Goal: Complete application form: Complete application form

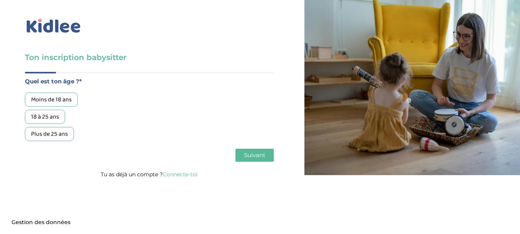
click at [52, 116] on div "18 à 25 ans" at bounding box center [45, 117] width 40 height 14
click at [246, 154] on span "Suivant" at bounding box center [254, 155] width 21 height 7
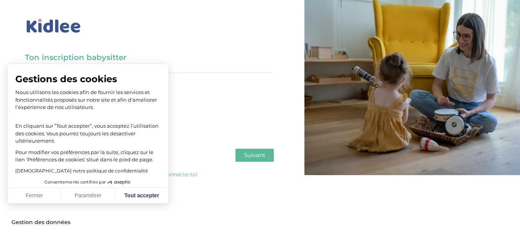
click at [253, 156] on span "Suivant" at bounding box center [254, 155] width 21 height 7
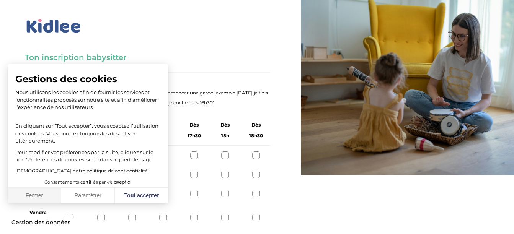
click at [31, 200] on button "Fermer" at bounding box center [35, 196] width 54 height 16
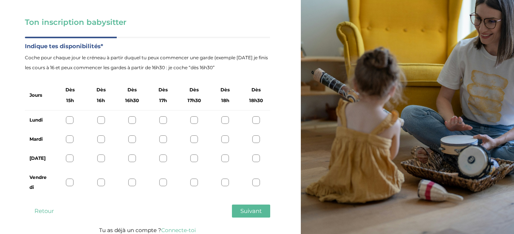
scroll to position [36, 0]
click at [70, 117] on div at bounding box center [70, 120] width 8 height 8
click at [198, 139] on div at bounding box center [194, 139] width 8 height 8
click at [129, 183] on div at bounding box center [132, 182] width 8 height 8
click at [241, 214] on span "Suivant" at bounding box center [250, 210] width 21 height 7
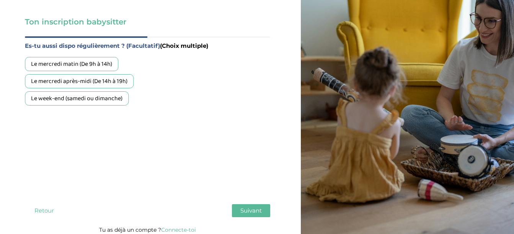
click at [83, 96] on div "Le week-end (samedi ou dimanche)" at bounding box center [77, 98] width 104 height 14
click at [241, 206] on button "Suivant" at bounding box center [251, 210] width 38 height 13
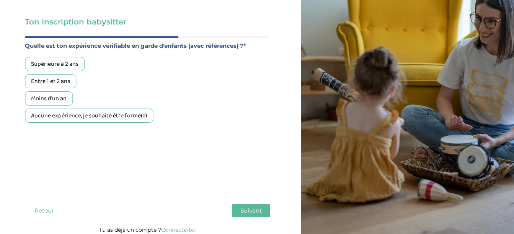
click at [85, 64] on div "Supérieure à 2 ans" at bounding box center [55, 64] width 60 height 14
click at [242, 210] on span "Suivant" at bounding box center [250, 210] width 21 height 7
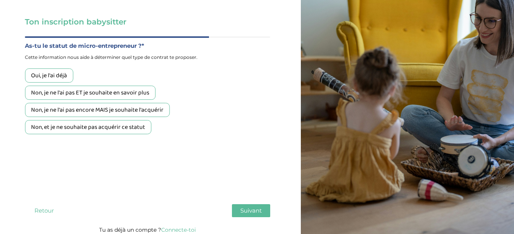
click at [100, 90] on div "Non, je ne l'ai pas ET je souhaite en savoir plus" at bounding box center [90, 93] width 131 height 14
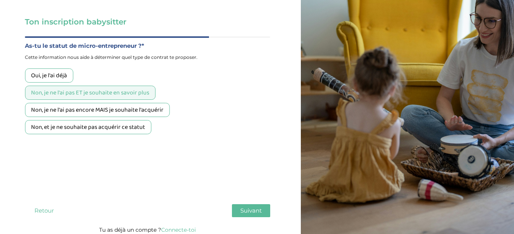
click at [243, 204] on div "Quel est ton âge ?* Moins de 18 ans 18 à 25 ans Plus de 25 ans As tu tes dispon…" at bounding box center [147, 130] width 245 height 189
click at [243, 205] on button "Suivant" at bounding box center [251, 210] width 38 height 13
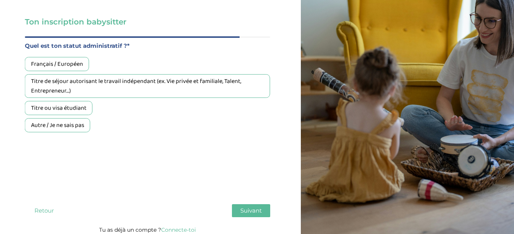
click at [74, 62] on div "Français / Européen" at bounding box center [57, 64] width 64 height 14
click at [260, 208] on span "Suivant" at bounding box center [250, 210] width 21 height 7
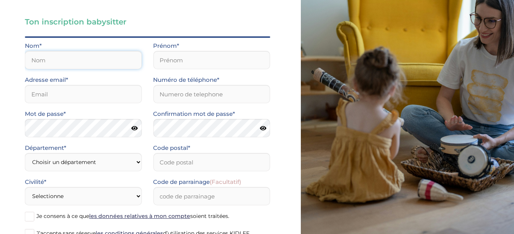
click at [100, 57] on input "text" at bounding box center [83, 60] width 117 height 18
type input "GRUSSENMEYER"
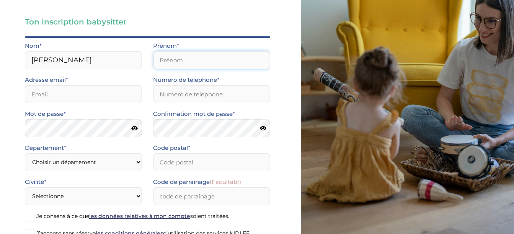
type input "MARTIN"
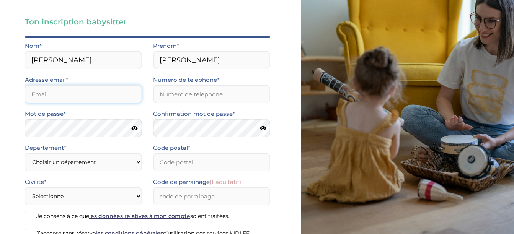
type input "[PERSON_NAME][EMAIL_ADDRESS][DOMAIN_NAME]"
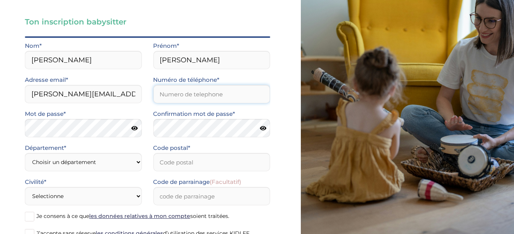
type input "0672237472"
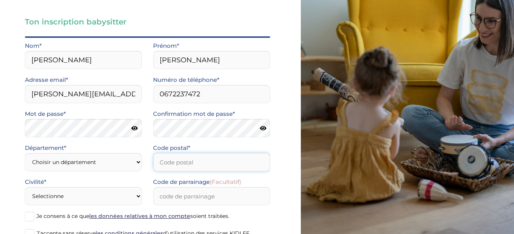
type input "75007"
click at [264, 128] on icon at bounding box center [263, 129] width 7 height 6
click at [264, 128] on icon at bounding box center [262, 129] width 7 height 6
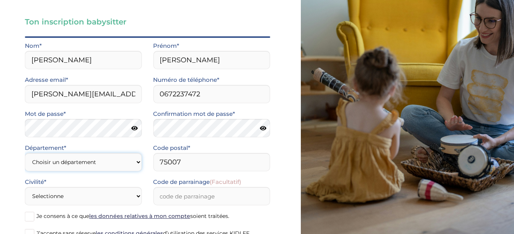
click at [130, 160] on select "Choisir un département Paris (75) Hauts-de-Seine (92) Yvelines (78) Val-de-Marn…" at bounding box center [83, 162] width 117 height 18
select select "75"
click at [25, 153] on select "Choisir un département Paris (75) Hauts-de-Seine (92) Yvelines (78) Val-de-Marn…" at bounding box center [83, 162] width 117 height 18
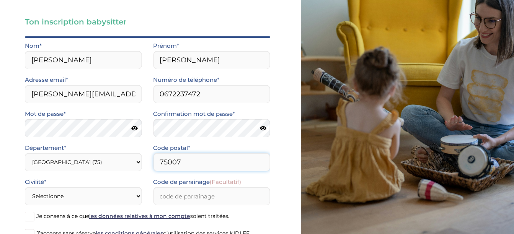
click at [189, 163] on input "75007" at bounding box center [211, 162] width 117 height 18
type input "75015"
click at [10, 167] on div "Ton inscription babysitter Merci de vérifier que tous les champs sont remplis a…" at bounding box center [147, 125] width 307 height 323
click at [64, 201] on select "Selectionne Mr Mme" at bounding box center [83, 196] width 117 height 18
select select "0"
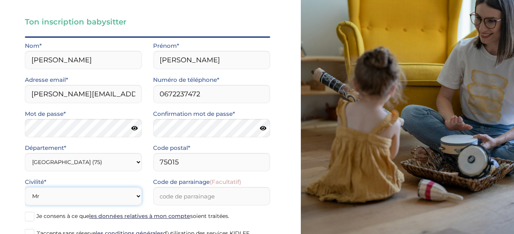
click at [25, 187] on select "Selectionne Mr Mme" at bounding box center [83, 196] width 117 height 18
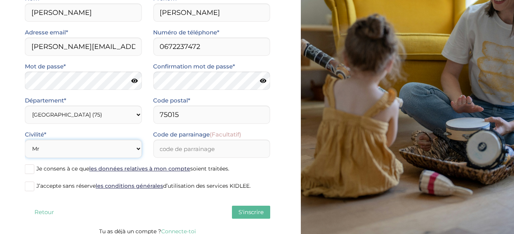
scroll to position [89, 0]
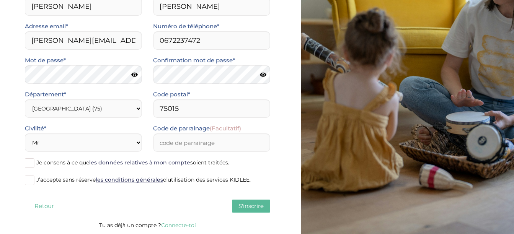
click at [33, 163] on span at bounding box center [30, 163] width 10 height 10
click at [0, 0] on input "Je consens à ce que les données relatives à mon compte soient traitées." at bounding box center [0, 0] width 0 height 0
click at [30, 183] on span at bounding box center [30, 181] width 10 height 10
click at [0, 0] on input "J’accepte sans réserve les conditions générales d’utilisation des services KIDL…" at bounding box center [0, 0] width 0 height 0
click at [247, 202] on button "S'inscrire" at bounding box center [251, 206] width 38 height 13
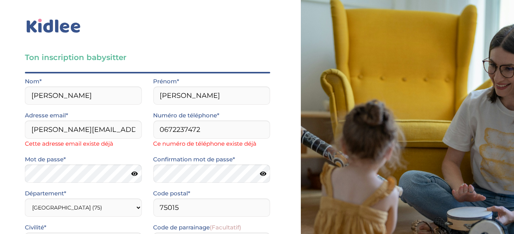
scroll to position [99, 0]
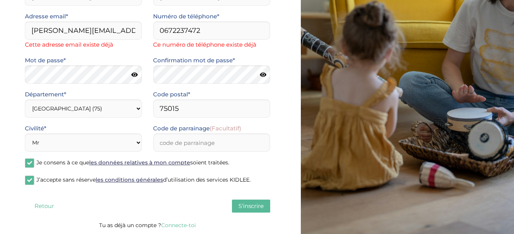
click at [173, 228] on link "Connecte-toi" at bounding box center [178, 225] width 35 height 7
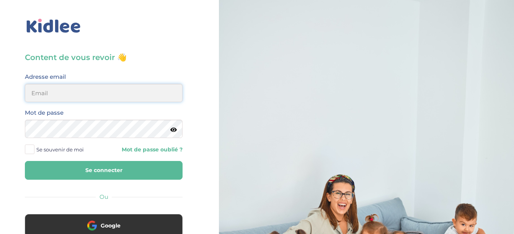
click at [80, 93] on input "email" at bounding box center [104, 93] width 158 height 18
type input "[PERSON_NAME][EMAIL_ADDRESS][DOMAIN_NAME]"
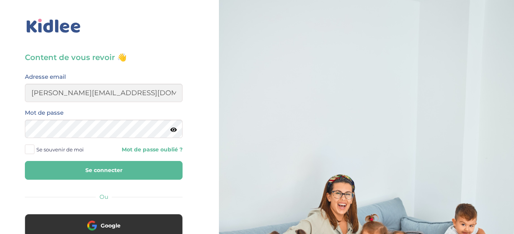
click at [60, 165] on button "Se connecter" at bounding box center [104, 170] width 158 height 19
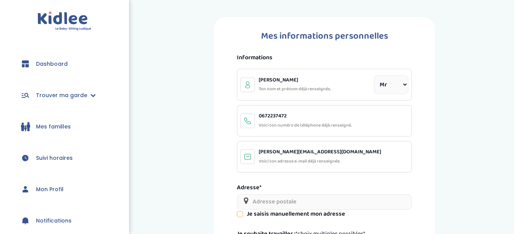
select select "0"
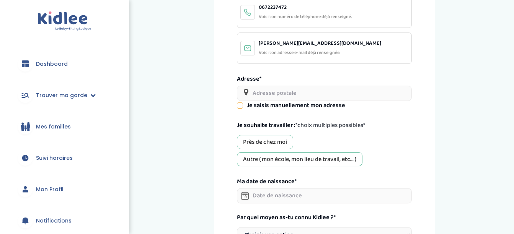
scroll to position [117, 0]
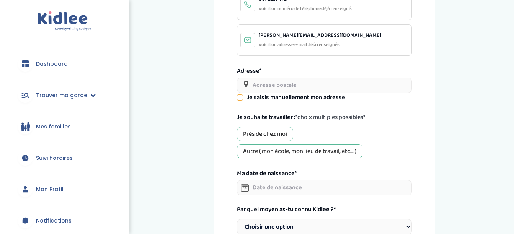
click at [283, 82] on input "text" at bounding box center [324, 85] width 175 height 15
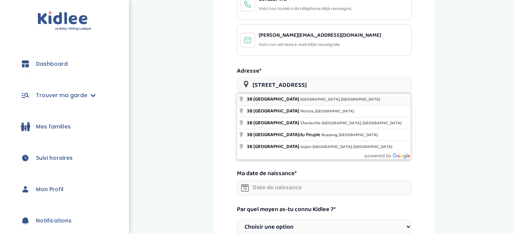
type input "38 Rue du Théâtre, Paris, France"
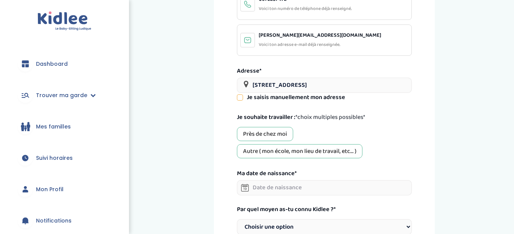
click at [284, 140] on div "Près de chez moi" at bounding box center [265, 134] width 56 height 14
click at [284, 150] on div "Autre ( mon école, mon lieu de travail, etc... )" at bounding box center [300, 151] width 126 height 14
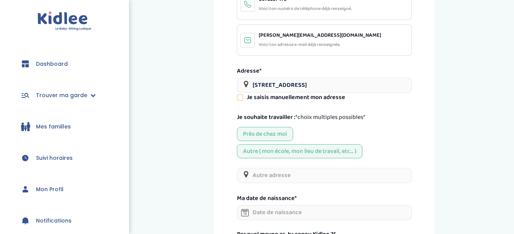
scroll to position [155, 0]
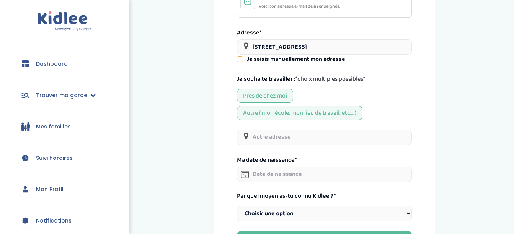
click at [274, 136] on input "text" at bounding box center [324, 137] width 175 height 15
click at [203, 169] on div "Mes informations personnelles Informations Grussenmeyer Martin Ton nom et préno…" at bounding box center [324, 62] width 368 height 400
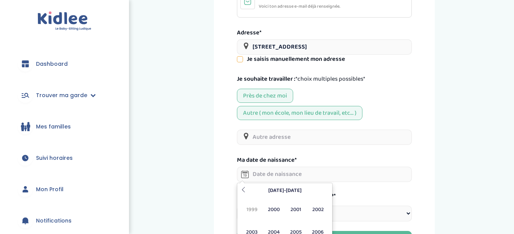
click at [264, 169] on input "text" at bounding box center [324, 174] width 175 height 15
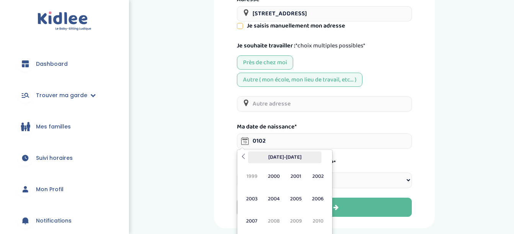
scroll to position [189, 0]
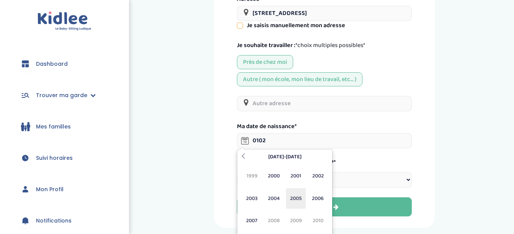
click at [289, 197] on span "2005" at bounding box center [296, 198] width 20 height 21
click at [276, 177] on span "Fév" at bounding box center [274, 176] width 20 height 21
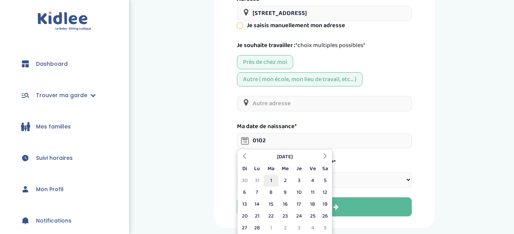
click at [271, 180] on td "1" at bounding box center [271, 181] width 14 height 12
type input "01-02-2005"
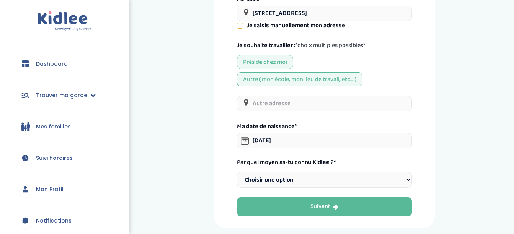
click at [267, 178] on select "Choisir une option Bouche à Oreille Google Plateforme Gens de confiance Faceboo…" at bounding box center [324, 180] width 175 height 16
select select "6"
click at [237, 172] on select "Choisir une option Bouche à Oreille Google Plateforme Gens de confiance Faceboo…" at bounding box center [324, 180] width 175 height 16
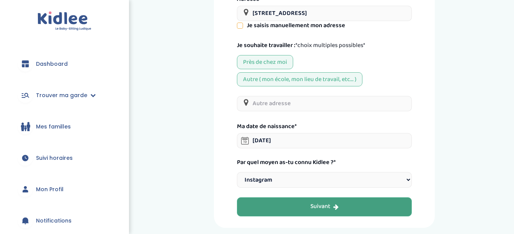
click at [301, 205] on button "Suivant" at bounding box center [324, 207] width 175 height 19
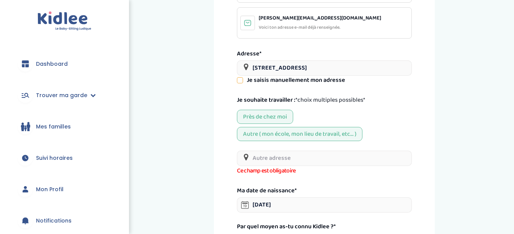
scroll to position [134, 0]
click at [277, 155] on input "text" at bounding box center [324, 157] width 175 height 15
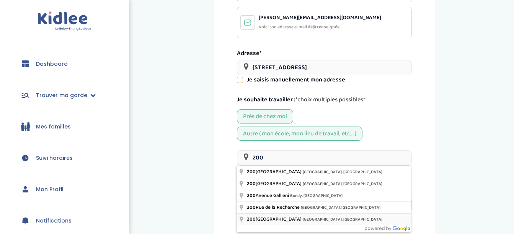
type input "200 Avenue de la République, Nanterre, France"
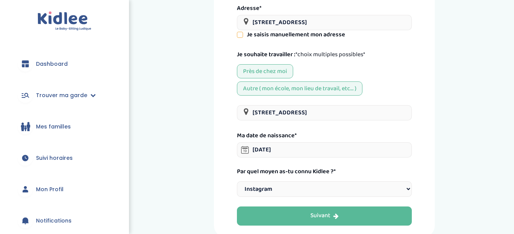
scroll to position [180, 0]
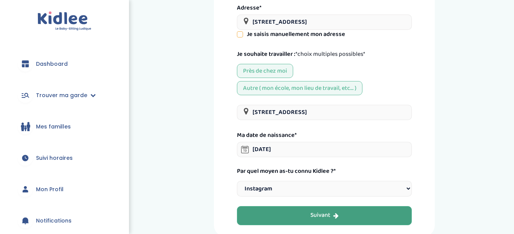
click at [252, 217] on button "Suivant" at bounding box center [324, 215] width 175 height 19
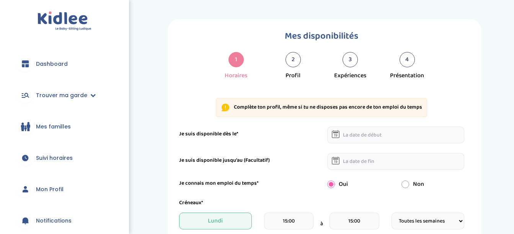
select select "1"
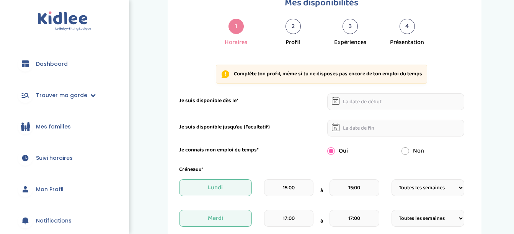
scroll to position [34, 0]
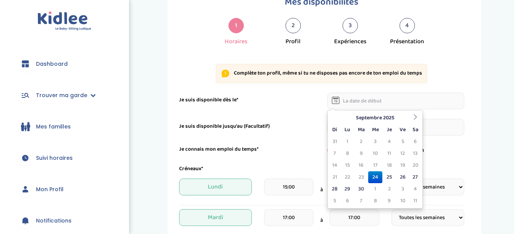
click at [350, 99] on input "text" at bounding box center [395, 101] width 137 height 17
click at [375, 180] on td "24" at bounding box center [375, 178] width 14 height 12
type input "24-09-2025"
click at [375, 180] on input "15:00" at bounding box center [354, 187] width 49 height 17
click at [438, 96] on input "24-09-2025" at bounding box center [395, 101] width 137 height 17
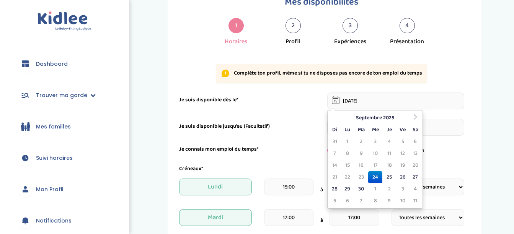
click at [374, 174] on td "24" at bounding box center [375, 178] width 14 height 12
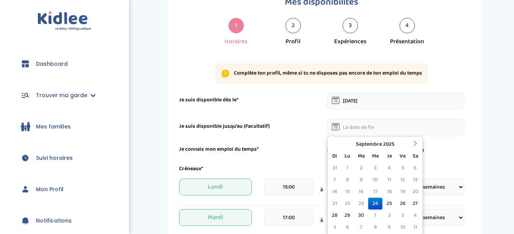
click at [368, 129] on input "text" at bounding box center [395, 127] width 137 height 17
click at [416, 142] on icon at bounding box center [415, 143] width 5 height 5
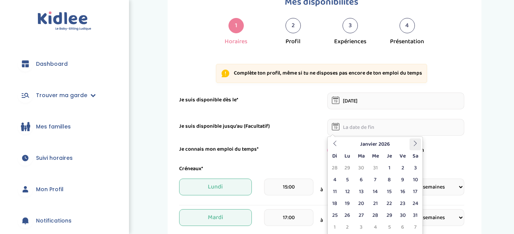
click at [416, 142] on icon at bounding box center [415, 143] width 5 height 5
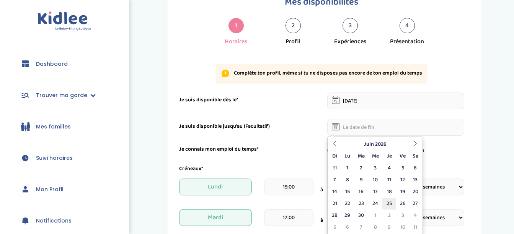
click at [389, 200] on td "25" at bounding box center [388, 204] width 13 height 12
type input "25-06-2026"
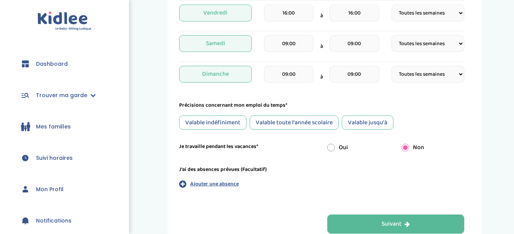
scroll to position [330, 0]
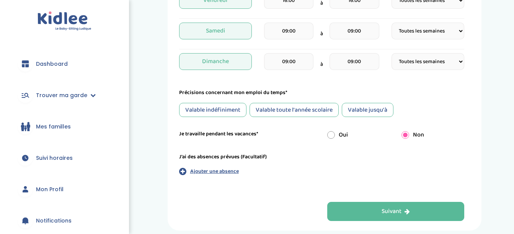
click at [353, 112] on div "Valable jusqu'à" at bounding box center [368, 110] width 52 height 14
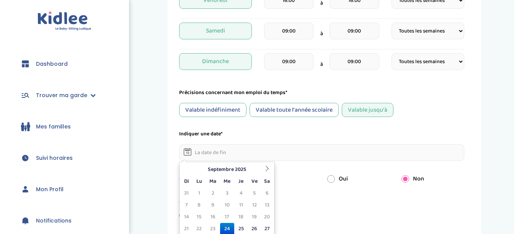
click at [262, 153] on input "text" at bounding box center [321, 152] width 285 height 17
click at [265, 168] on icon at bounding box center [267, 168] width 5 height 5
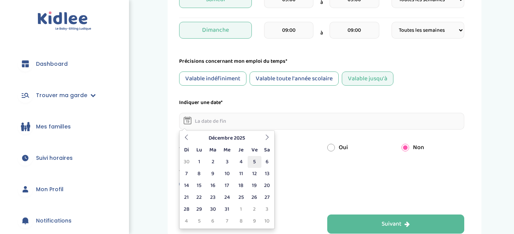
scroll to position [363, 0]
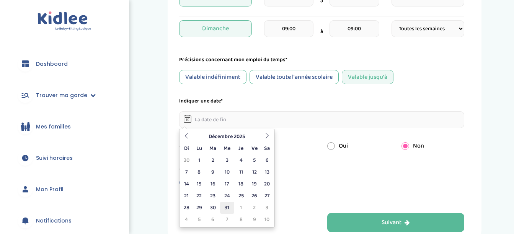
click at [227, 207] on td "31" at bounding box center [227, 208] width 14 height 12
type input "31-12-2025"
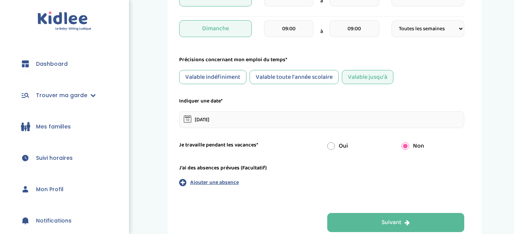
scroll to position [409, 0]
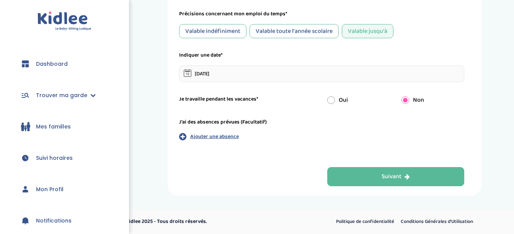
click at [253, 98] on label "Je travaille pendant les vacances*" at bounding box center [218, 99] width 79 height 8
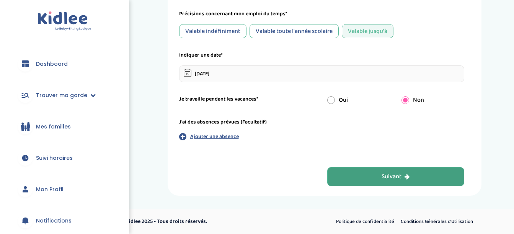
click at [350, 176] on button "Suivant" at bounding box center [395, 176] width 137 height 19
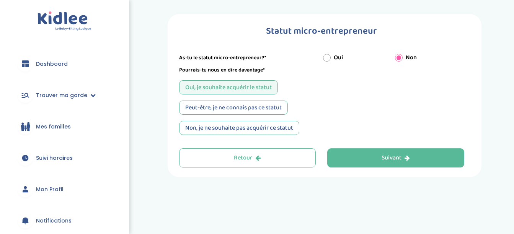
scroll to position [0, 0]
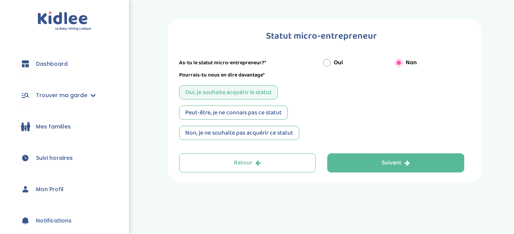
click at [283, 116] on div "Peut-être, je ne connais pas ce statut" at bounding box center [233, 113] width 109 height 14
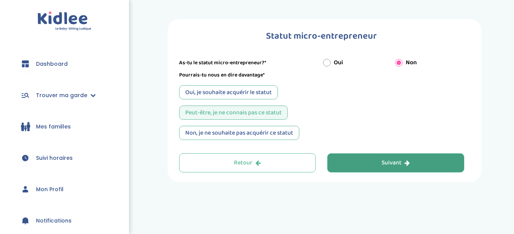
click at [351, 157] on button "Suivant" at bounding box center [395, 163] width 137 height 19
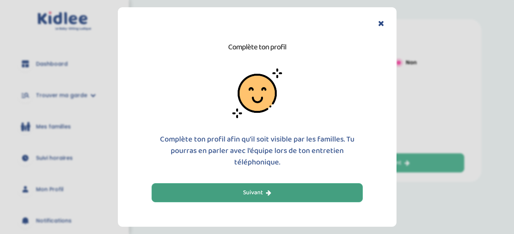
click at [291, 186] on button "Suivant" at bounding box center [257, 192] width 211 height 19
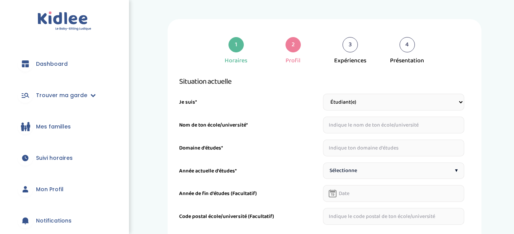
scroll to position [29, 0]
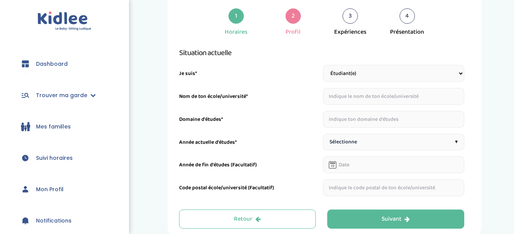
click at [344, 97] on input "text" at bounding box center [393, 96] width 141 height 17
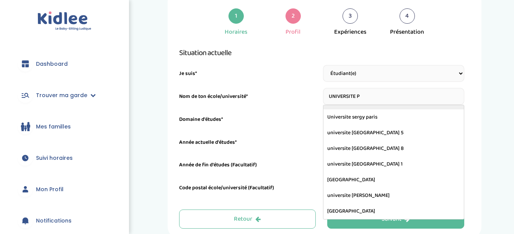
scroll to position [0, 0]
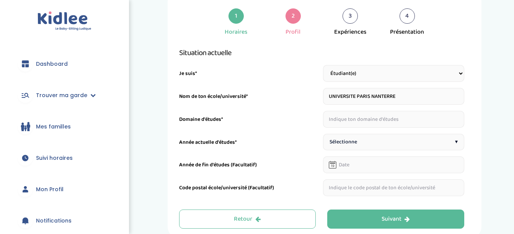
click at [393, 97] on input "UNIVERSITE PARIS NANTERRE" at bounding box center [393, 96] width 141 height 17
click at [400, 96] on input "UNIVERSITE PARIS NANTERRE" at bounding box center [393, 96] width 141 height 17
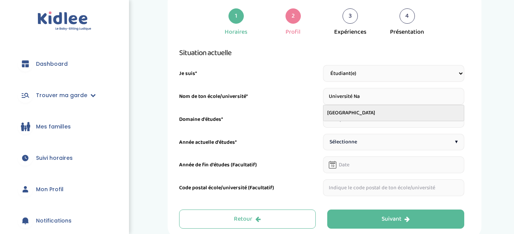
type input "université nanterre"
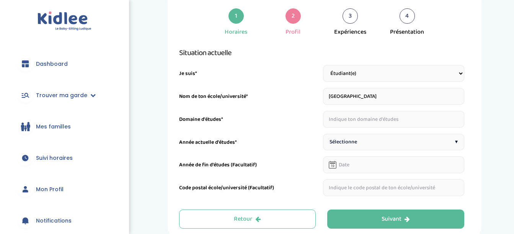
click at [354, 119] on input "text" at bounding box center [393, 119] width 141 height 17
type input "LLCER"
click at [352, 147] on div "Sélectionne ▾" at bounding box center [393, 142] width 141 height 16
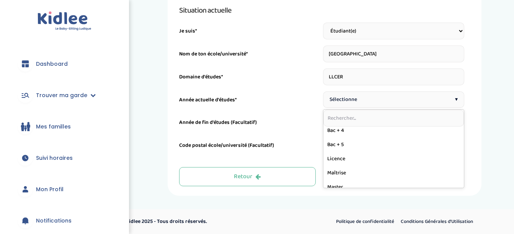
scroll to position [150, 0]
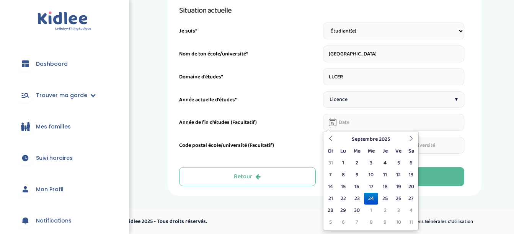
click at [346, 125] on input "text" at bounding box center [393, 122] width 141 height 17
click at [410, 138] on icon at bounding box center [410, 138] width 5 height 5
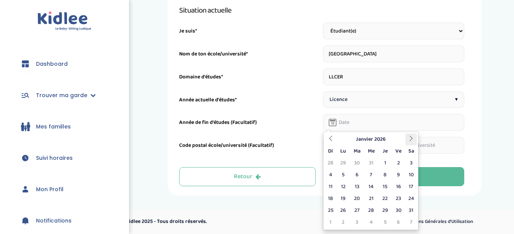
click at [410, 138] on icon at bounding box center [410, 138] width 5 height 5
click at [382, 141] on th "Avril 2026" at bounding box center [370, 140] width 69 height 12
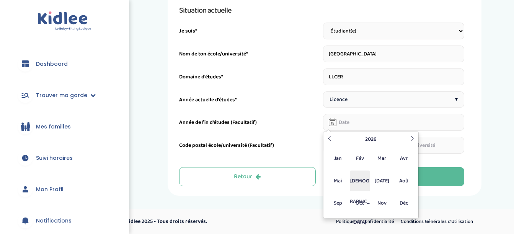
click at [363, 179] on span "Jui" at bounding box center [360, 181] width 20 height 21
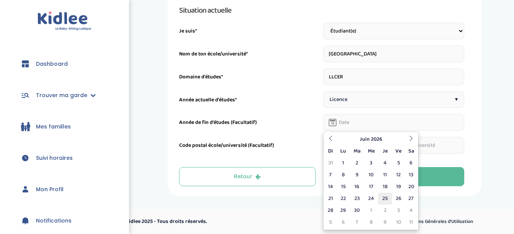
click at [385, 197] on td "25" at bounding box center [384, 199] width 13 height 12
type input "25-06-2026"
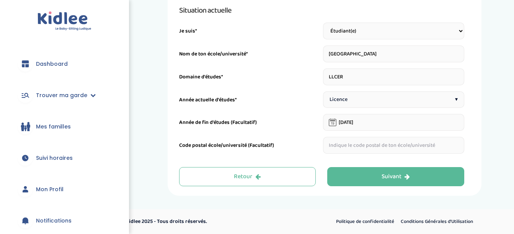
click at [364, 145] on input "text" at bounding box center [393, 145] width 141 height 17
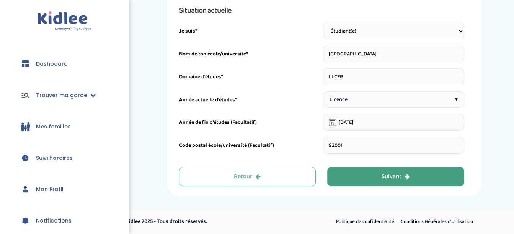
type input "92001"
click at [376, 178] on button "Suivant" at bounding box center [395, 176] width 137 height 19
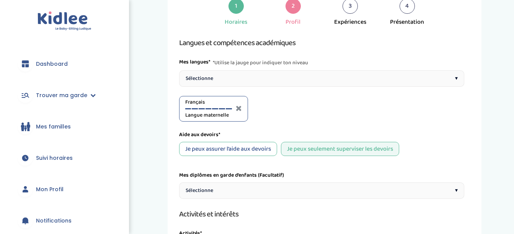
scroll to position [29, 0]
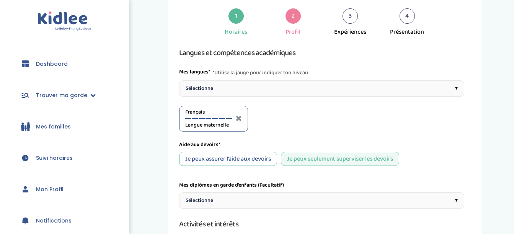
click at [262, 89] on div "Sélectionne ▾" at bounding box center [321, 88] width 285 height 16
drag, startPoint x: 239, startPoint y: 145, endPoint x: 250, endPoint y: 85, distance: 61.2
click at [250, 85] on div "Sélectionne ▾" at bounding box center [321, 88] width 285 height 16
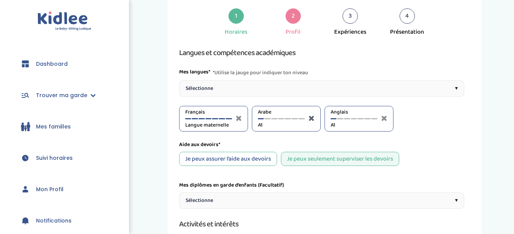
click at [313, 116] on icon at bounding box center [312, 118] width 6 height 8
click at [282, 119] on div at bounding box center [281, 118] width 6 height 1
click at [287, 119] on div at bounding box center [288, 118] width 6 height 1
click at [302, 118] on div at bounding box center [302, 118] width 6 height 1
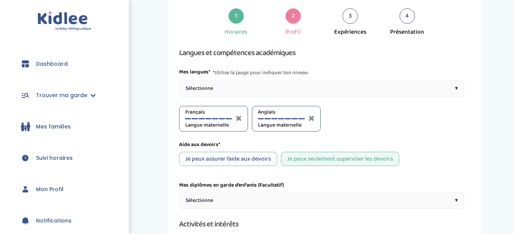
click at [295, 118] on div at bounding box center [295, 118] width 6 height 1
click at [287, 119] on div at bounding box center [288, 118] width 6 height 1
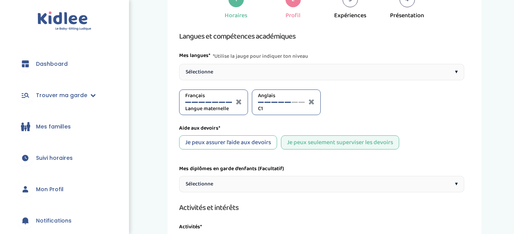
scroll to position [46, 0]
drag, startPoint x: 165, startPoint y: 155, endPoint x: 410, endPoint y: 58, distance: 264.4
click at [410, 58] on div "Mes langues* *Utilise la jauge pour indiquer ton niveau" at bounding box center [321, 55] width 285 height 9
click at [268, 142] on div "Je peux assurer l’aide aux devoirs" at bounding box center [228, 142] width 98 height 14
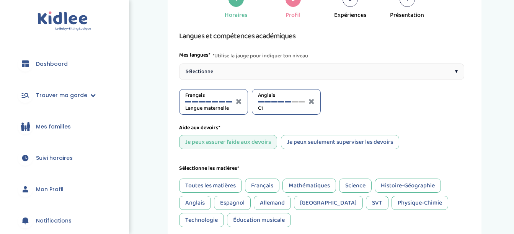
click at [308, 141] on div "Je peux seulement superviser les devoirs" at bounding box center [340, 142] width 118 height 14
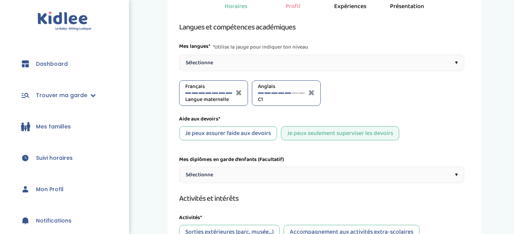
scroll to position [55, 0]
click at [262, 132] on div "Je peux assurer l’aide aux devoirs" at bounding box center [228, 133] width 98 height 14
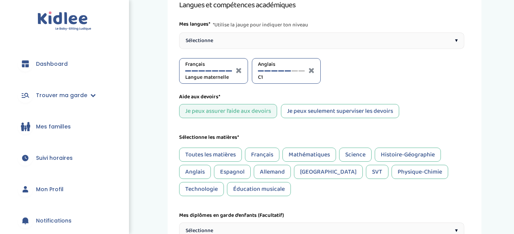
scroll to position [78, 0]
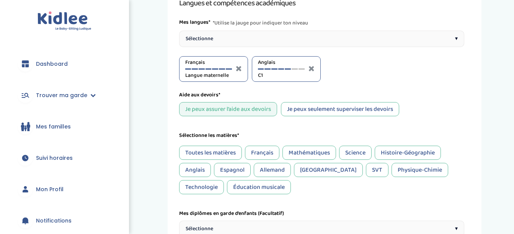
click at [291, 111] on div "Je peux seulement superviser les devoirs" at bounding box center [340, 109] width 118 height 14
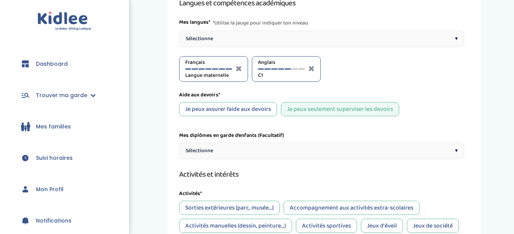
click at [194, 149] on span "Sélectionne" at bounding box center [200, 151] width 28 height 8
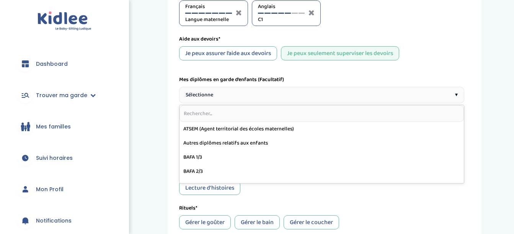
scroll to position [138, 0]
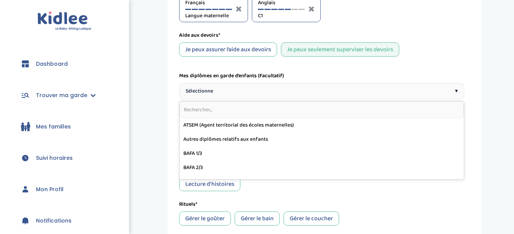
click at [143, 176] on div "1 Horaires 2 Profil 3 Expériences 4 Présentation Indique nous ta situation admi…" at bounding box center [324, 129] width 368 height 497
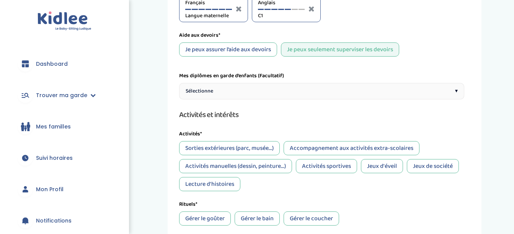
click at [233, 189] on div "Lecture d'histoires" at bounding box center [209, 184] width 61 height 14
click at [442, 167] on div "Jeux de société" at bounding box center [433, 166] width 52 height 14
click at [389, 167] on div "Jeux d'éveil" at bounding box center [382, 166] width 42 height 14
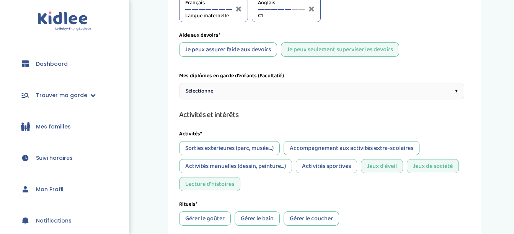
click at [350, 165] on div "Activités sportives" at bounding box center [326, 166] width 61 height 14
click at [257, 171] on div "Activités manuelles (dessin, peinture...)" at bounding box center [235, 166] width 113 height 14
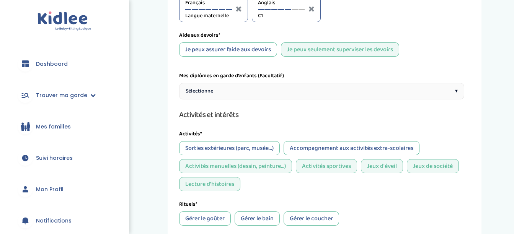
click at [236, 148] on div "Sorties extérieures (parc, musée...)" at bounding box center [229, 148] width 101 height 14
click at [311, 150] on div "Accompagnement aux activités extra-scolaires" at bounding box center [352, 148] width 136 height 14
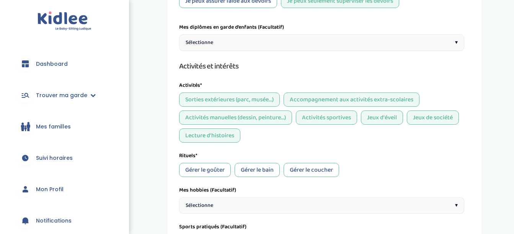
scroll to position [189, 0]
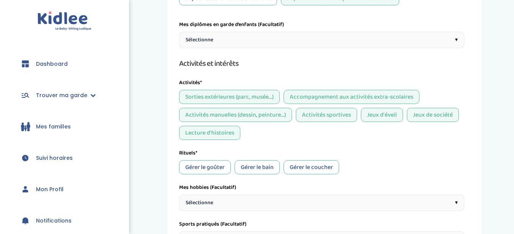
click at [214, 166] on div "Gérer le goûter" at bounding box center [205, 167] width 52 height 14
click at [261, 164] on div "Gérer le bain" at bounding box center [257, 167] width 45 height 14
click at [292, 164] on div "Gérer le coucher" at bounding box center [312, 167] width 56 height 14
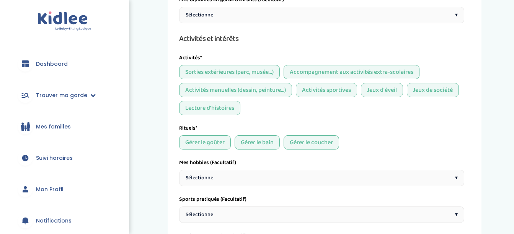
scroll to position [219, 0]
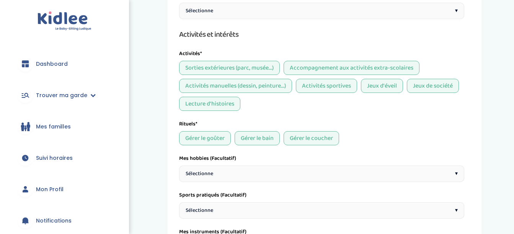
click at [270, 167] on div "Sélectionne ▾" at bounding box center [321, 174] width 285 height 16
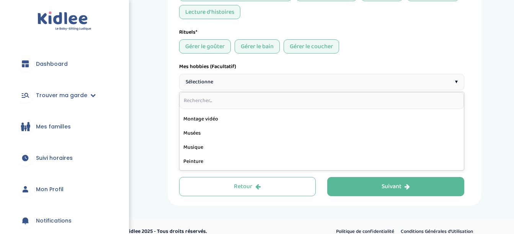
scroll to position [350, 0]
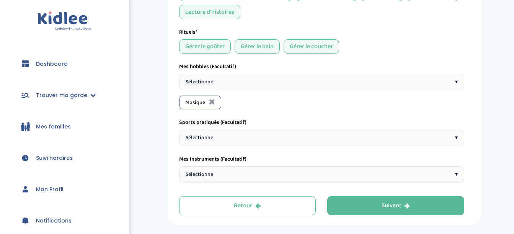
click at [252, 134] on div "Sélectionne ▾" at bounding box center [321, 138] width 285 height 16
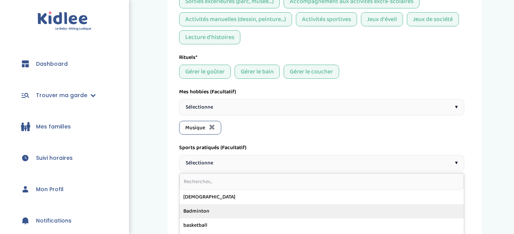
scroll to position [286, 0]
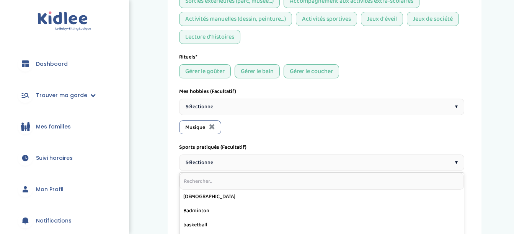
click at [236, 105] on div "Sélectionne ▾" at bounding box center [321, 107] width 285 height 16
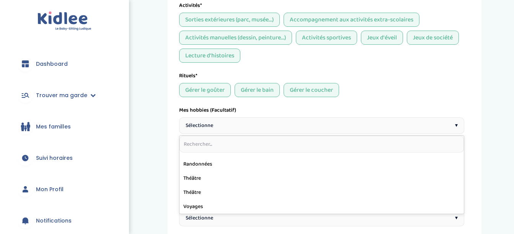
scroll to position [266, 0]
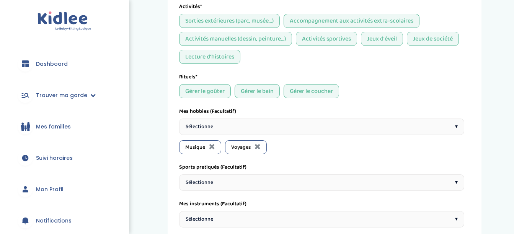
click at [240, 132] on div "Sélectionne ▾" at bounding box center [321, 127] width 285 height 16
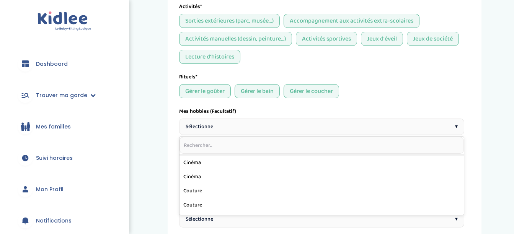
scroll to position [54, 0]
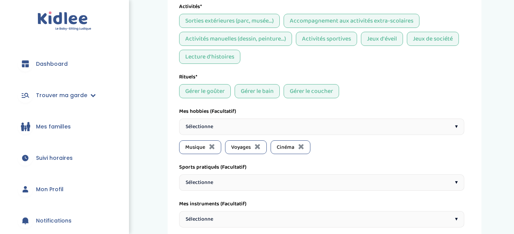
click at [252, 126] on div "Sélectionne ▾" at bounding box center [321, 127] width 285 height 16
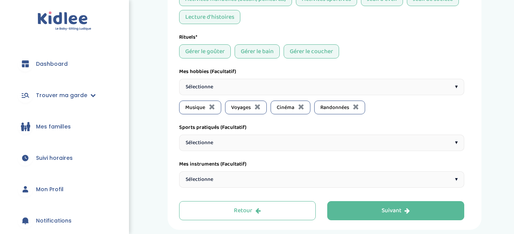
scroll to position [308, 0]
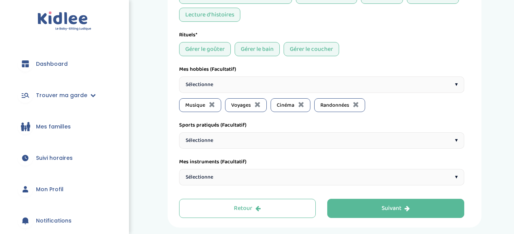
click at [201, 143] on span "Sélectionne" at bounding box center [200, 141] width 28 height 8
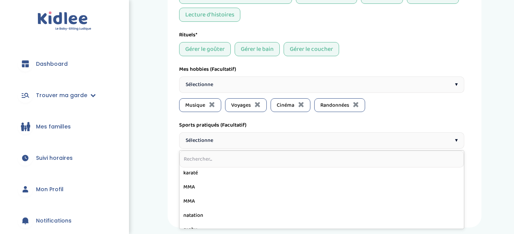
scroll to position [214, 0]
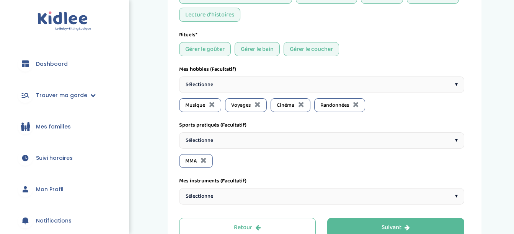
click at [228, 140] on div "Sélectionne ▾" at bounding box center [321, 140] width 285 height 16
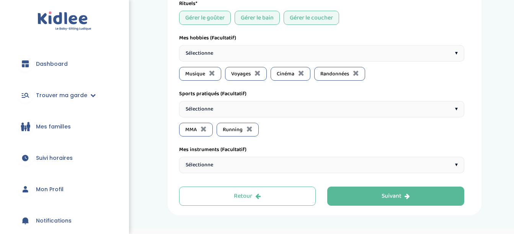
click at [198, 165] on span "Sélectionne" at bounding box center [200, 165] width 28 height 8
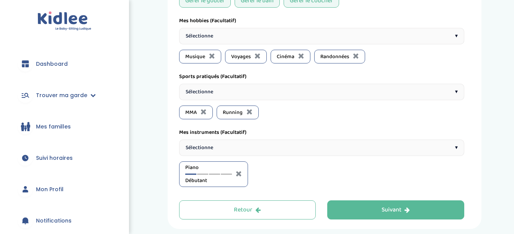
scroll to position [357, 0]
click at [206, 173] on div at bounding box center [202, 173] width 11 height 1
click at [214, 175] on div "Piano Intermédiaire" at bounding box center [208, 173] width 47 height 21
click at [214, 174] on div at bounding box center [214, 173] width 11 height 1
click at [229, 174] on div at bounding box center [226, 173] width 11 height 1
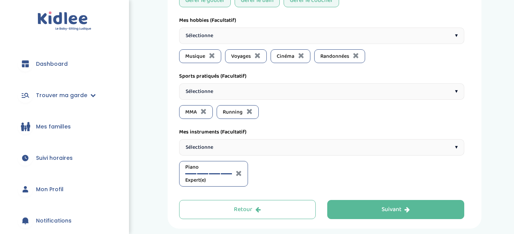
click at [203, 175] on div "Piano Expert(e)" at bounding box center [208, 173] width 47 height 21
click at [203, 173] on div at bounding box center [202, 173] width 11 height 1
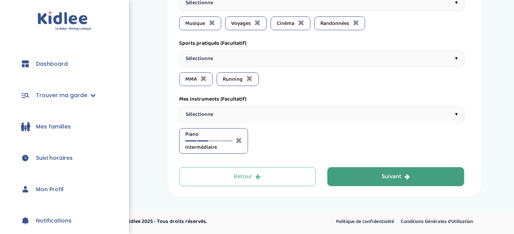
click at [340, 179] on button "Suivant" at bounding box center [395, 176] width 137 height 19
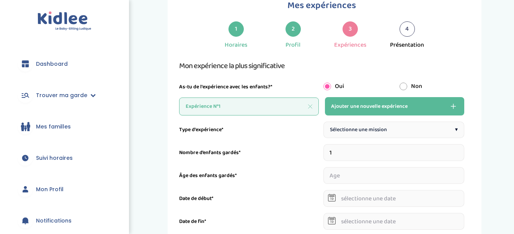
scroll to position [29, 0]
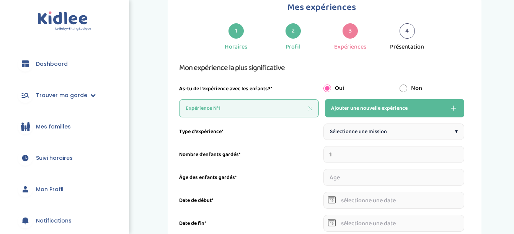
click at [364, 134] on span "Sélectionne une mission" at bounding box center [358, 132] width 57 height 8
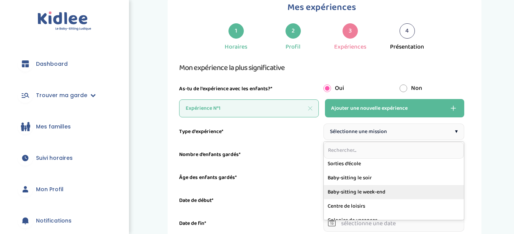
scroll to position [0, 0]
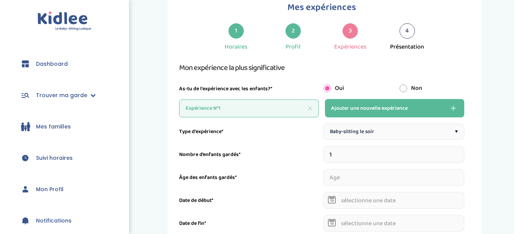
click at [339, 154] on input "1" at bounding box center [393, 154] width 141 height 17
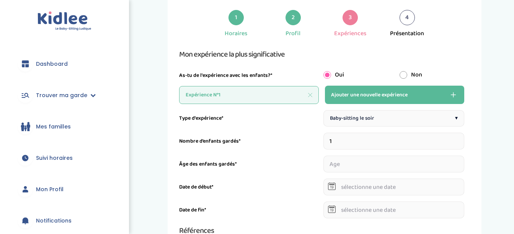
scroll to position [40, 0]
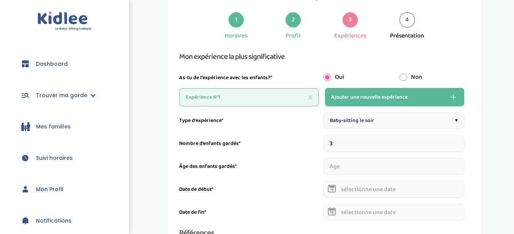
type input "3"
click at [340, 165] on input "number" at bounding box center [344, 166] width 43 height 17
type input "3"
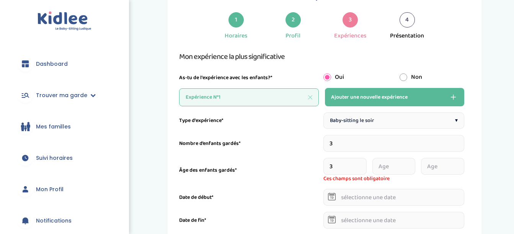
click at [390, 165] on input "number" at bounding box center [393, 166] width 43 height 17
click at [367, 139] on input "3" at bounding box center [393, 143] width 141 height 17
type input "4"
click at [341, 168] on input "number" at bounding box center [338, 166] width 31 height 17
type input "3"
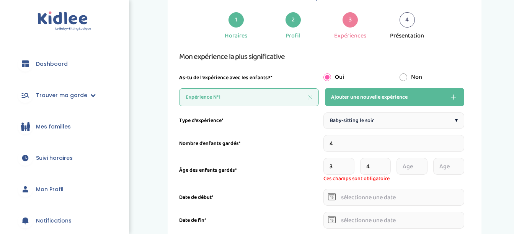
click at [381, 165] on input "4" at bounding box center [375, 166] width 31 height 17
type input "4"
click at [413, 168] on input "number" at bounding box center [412, 166] width 31 height 17
type input "8"
click at [446, 168] on input "number" at bounding box center [448, 166] width 31 height 17
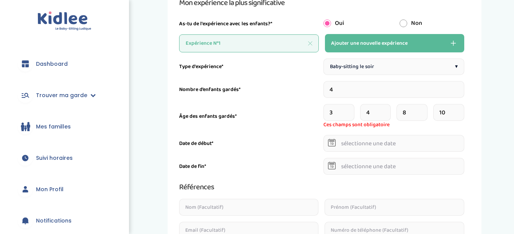
scroll to position [94, 0]
type input "10"
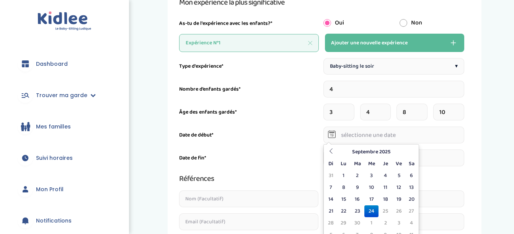
click at [376, 143] on input "text" at bounding box center [393, 135] width 141 height 17
click at [369, 211] on td "24" at bounding box center [371, 212] width 14 height 12
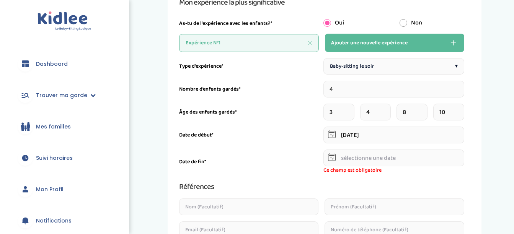
click at [375, 136] on input "24-09-2025" at bounding box center [393, 135] width 141 height 17
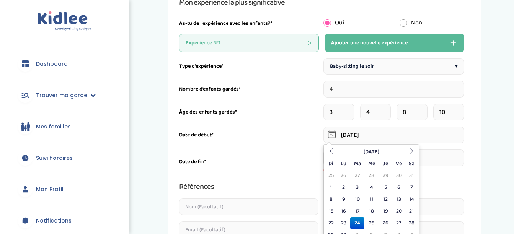
type input "24-09-2024"
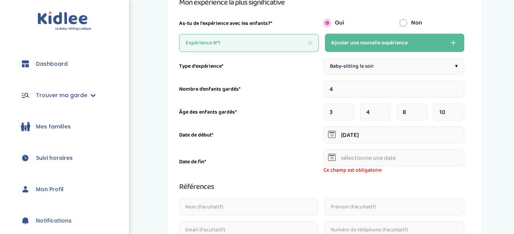
click at [466, 143] on div "Mes expériences 1 Horaires 2 Profil 3 Expériences 4 Présentation Indique nous t…" at bounding box center [324, 199] width 291 height 528
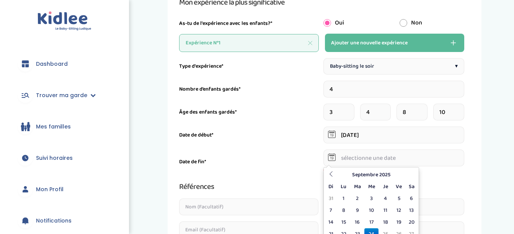
click at [423, 155] on input "text" at bounding box center [393, 158] width 141 height 17
click at [378, 175] on th "Septembre 2025" at bounding box center [371, 175] width 69 height 12
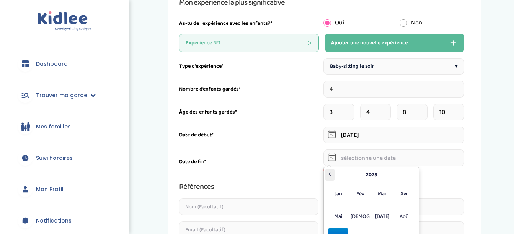
click at [330, 174] on icon at bounding box center [329, 174] width 5 height 5
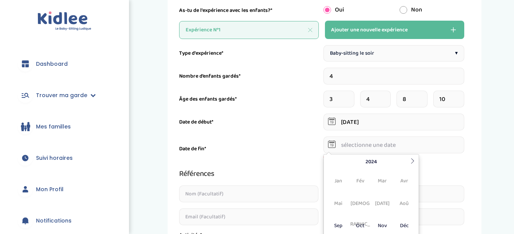
scroll to position [109, 0]
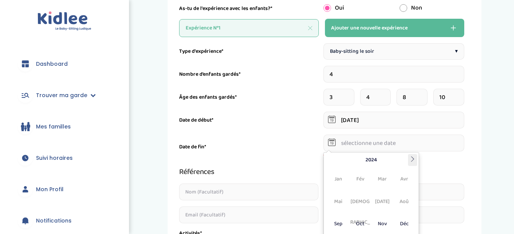
click at [413, 160] on icon at bounding box center [412, 159] width 5 height 5
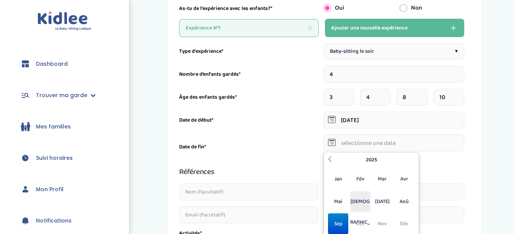
click at [365, 198] on span "Jui" at bounding box center [360, 201] width 20 height 21
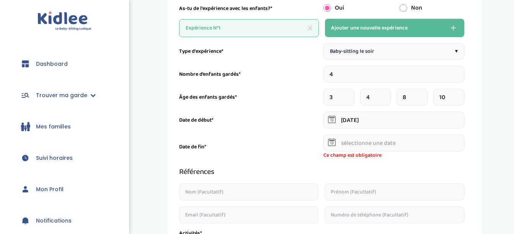
click at [436, 163] on div "Type d'expérience* Baby-sitting le soir ▾ Nombre d’enfants gardés* 4 Âge des en…" at bounding box center [321, 229] width 285 height 372
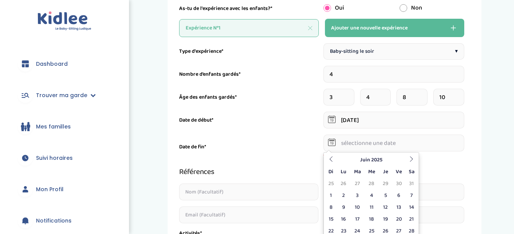
click at [406, 150] on input "text" at bounding box center [393, 143] width 141 height 17
click at [375, 229] on td "25" at bounding box center [371, 231] width 14 height 12
type input "25-06-2025"
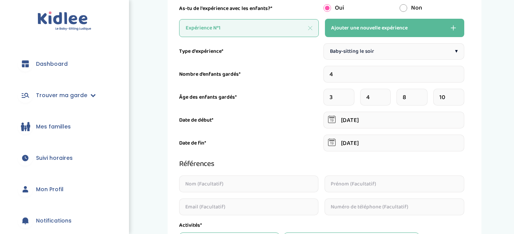
click at [346, 31] on span "Ajouter une nouvelle expérience" at bounding box center [369, 27] width 77 height 9
type input "1"
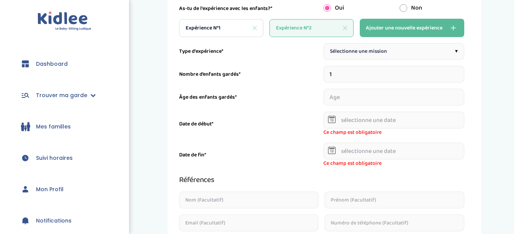
click at [348, 57] on div "Sélectionne une mission ▾" at bounding box center [393, 51] width 141 height 16
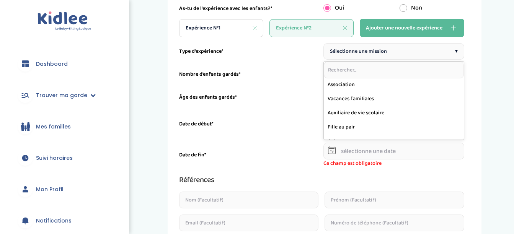
scroll to position [123, 0]
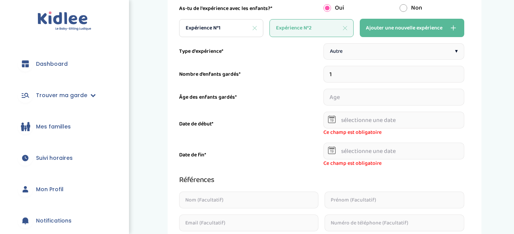
click at [345, 51] on div "Autre ▾" at bounding box center [393, 51] width 141 height 16
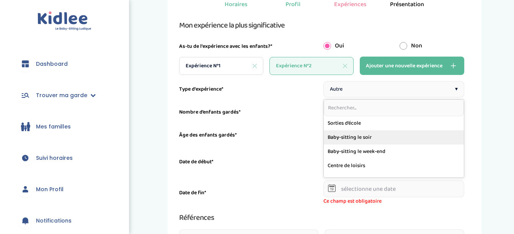
scroll to position [72, 0]
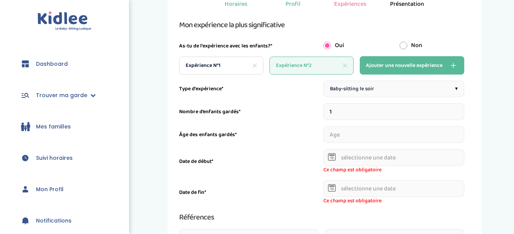
click at [340, 114] on input "1" at bounding box center [393, 111] width 141 height 17
type input "2"
click at [338, 137] on input "number" at bounding box center [356, 134] width 67 height 17
type input "5"
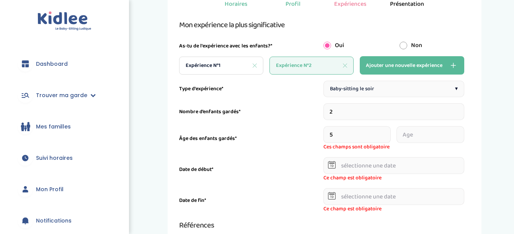
click at [421, 138] on input "number" at bounding box center [430, 134] width 67 height 17
type input "7"
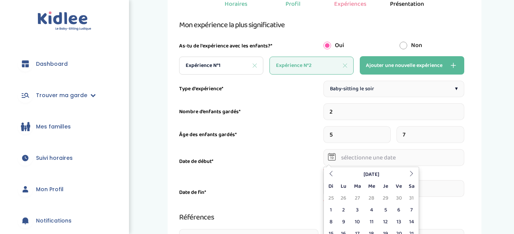
click at [358, 162] on input "text" at bounding box center [393, 157] width 141 height 17
click at [330, 206] on td "1" at bounding box center [330, 210] width 11 height 12
type input "01-09-2024"
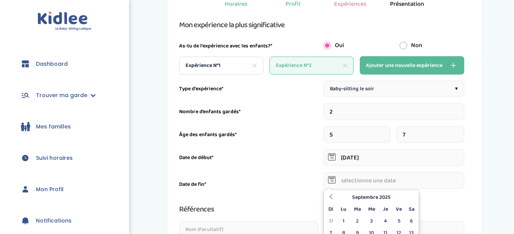
click at [373, 180] on input "text" at bounding box center [393, 180] width 141 height 17
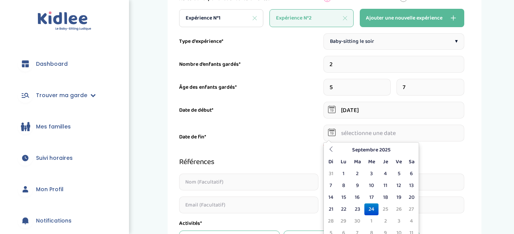
scroll to position [119, 0]
click at [371, 210] on td "24" at bounding box center [371, 209] width 14 height 12
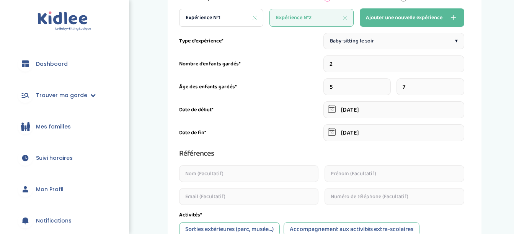
click at [358, 135] on input "24-09-2025" at bounding box center [393, 132] width 141 height 17
click at [296, 154] on div "Références" at bounding box center [321, 153] width 285 height 12
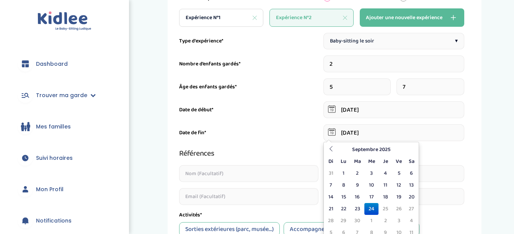
click at [364, 131] on input "24-09-2025" at bounding box center [393, 132] width 141 height 17
click at [356, 133] on input "24-09-2025" at bounding box center [393, 132] width 141 height 17
type input "24-06-2025"
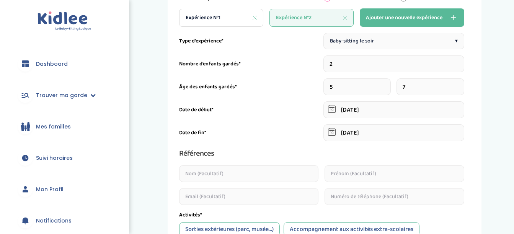
click at [299, 125] on div "Date de fin* 24-06-2025" at bounding box center [321, 132] width 285 height 17
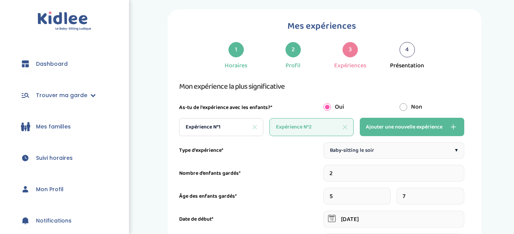
scroll to position [10, 0]
click at [379, 123] on span "Ajouter une nouvelle expérience" at bounding box center [404, 127] width 77 height 9
type input "1"
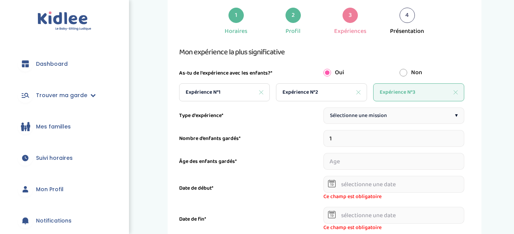
scroll to position [45, 0]
click at [361, 115] on span "Sélectionne une mission" at bounding box center [358, 115] width 57 height 8
click at [373, 117] on span "Baby-sitting le soir" at bounding box center [352, 115] width 44 height 8
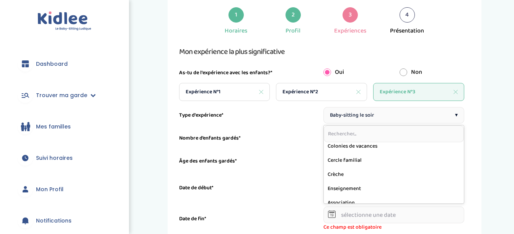
scroll to position [60, 0]
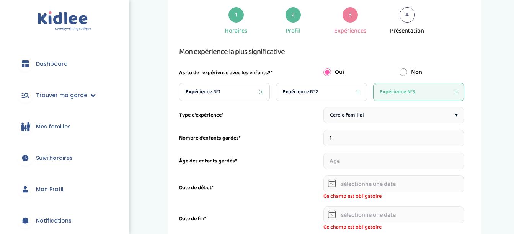
click at [340, 140] on input "1" at bounding box center [393, 138] width 141 height 17
type input "2"
click at [340, 163] on input "number" at bounding box center [356, 161] width 67 height 17
click at [388, 160] on input "1" at bounding box center [356, 161] width 67 height 17
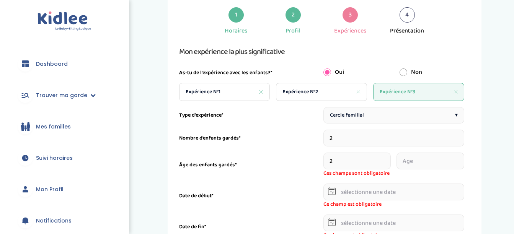
click at [388, 160] on input "2" at bounding box center [356, 161] width 67 height 17
click at [388, 160] on input "3" at bounding box center [356, 161] width 67 height 17
click at [388, 160] on input "4" at bounding box center [356, 161] width 67 height 17
click at [414, 160] on input "number" at bounding box center [430, 161] width 67 height 17
type input "5"
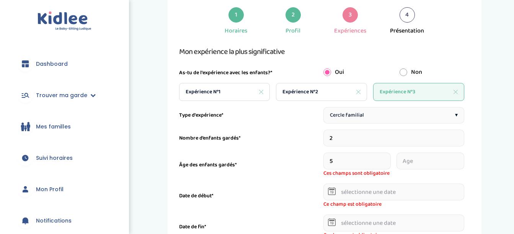
click at [389, 160] on input "5" at bounding box center [356, 161] width 67 height 17
click at [415, 161] on input "number" at bounding box center [430, 161] width 67 height 17
click at [461, 159] on input "1" at bounding box center [430, 161] width 67 height 17
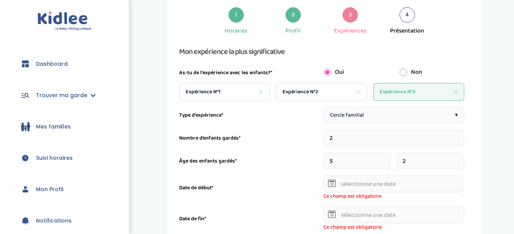
click at [460, 158] on input "2" at bounding box center [430, 161] width 67 height 17
click at [460, 158] on input "3" at bounding box center [430, 161] width 67 height 17
click at [460, 158] on input "4" at bounding box center [430, 161] width 67 height 17
click at [460, 158] on input "5" at bounding box center [430, 161] width 67 height 17
click at [460, 158] on input "6" at bounding box center [430, 161] width 67 height 17
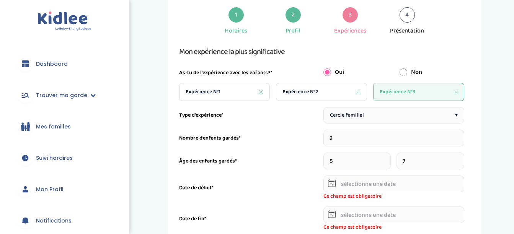
click at [460, 158] on input "7" at bounding box center [430, 161] width 67 height 17
type input "8"
click at [460, 158] on input "8" at bounding box center [430, 161] width 67 height 17
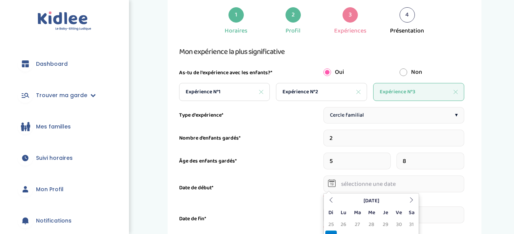
click at [365, 182] on input "text" at bounding box center [393, 184] width 141 height 17
click at [333, 198] on icon at bounding box center [330, 200] width 5 height 5
click at [376, 196] on th "Julliet 2024" at bounding box center [371, 201] width 69 height 12
click at [331, 200] on icon at bounding box center [329, 200] width 5 height 5
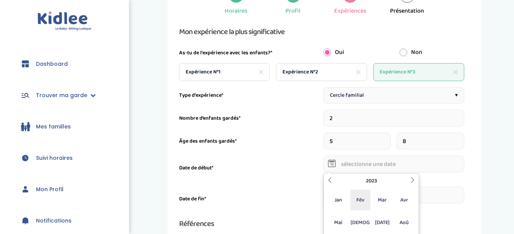
scroll to position [65, 0]
click at [340, 204] on span "Jan" at bounding box center [338, 199] width 20 height 21
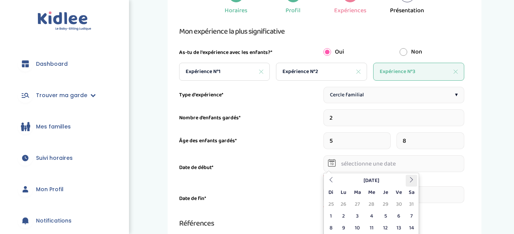
click at [408, 181] on th at bounding box center [411, 181] width 11 height 12
click at [381, 185] on th "Février 2023" at bounding box center [371, 181] width 69 height 12
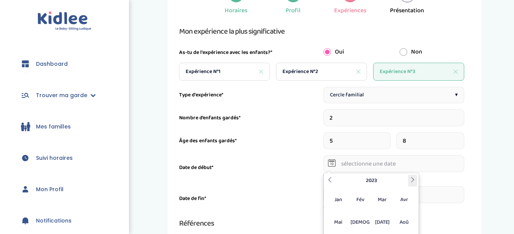
click at [414, 180] on icon at bounding box center [412, 179] width 5 height 5
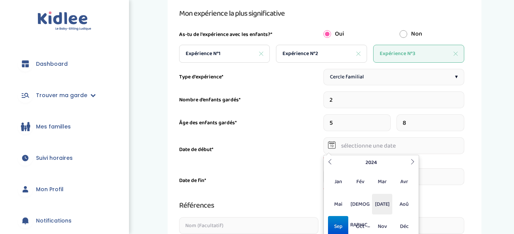
scroll to position [84, 0]
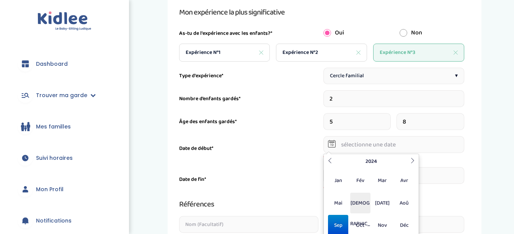
click at [361, 203] on span "Jui" at bounding box center [360, 203] width 20 height 21
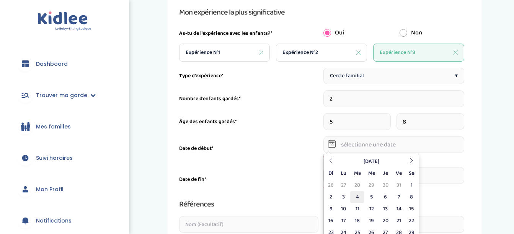
click at [358, 198] on td "4" at bounding box center [357, 197] width 14 height 12
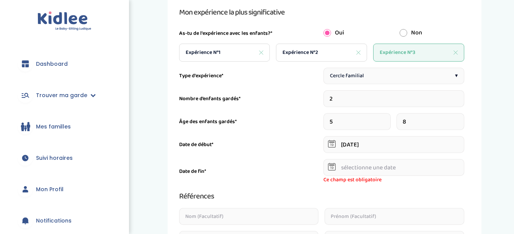
click at [378, 145] on input "04-06-2024" at bounding box center [393, 144] width 141 height 17
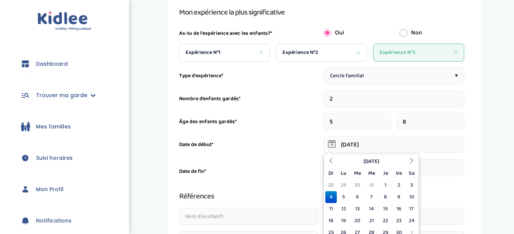
click at [359, 143] on input "04-06-2023" at bounding box center [393, 144] width 141 height 17
type input "04-06-2023"
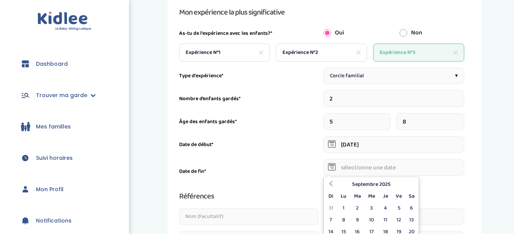
click at [354, 168] on input "text" at bounding box center [393, 167] width 141 height 17
click at [371, 187] on th "Septembre 2025" at bounding box center [371, 185] width 69 height 12
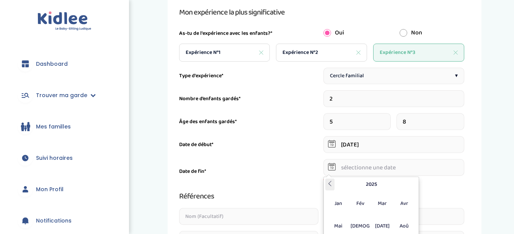
click at [329, 182] on icon at bounding box center [329, 183] width 5 height 5
click at [362, 225] on span "Jui" at bounding box center [360, 226] width 20 height 21
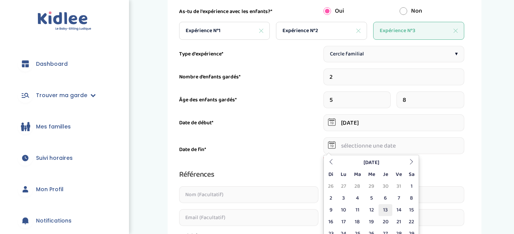
scroll to position [107, 0]
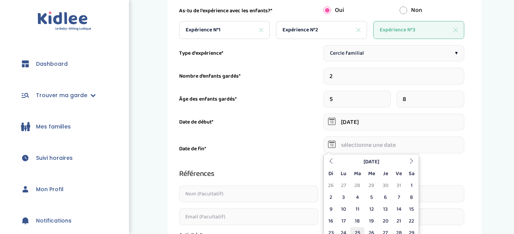
click at [359, 234] on td "25" at bounding box center [357, 233] width 14 height 12
type input "25-06-2024"
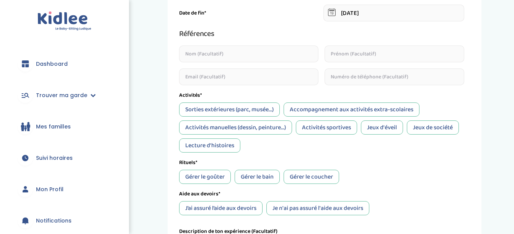
scroll to position [238, 0]
click at [227, 106] on div "Sorties extérieures (parc, musée...)" at bounding box center [229, 110] width 101 height 14
click at [309, 111] on div "Accompagnement aux activités extra-scolaires" at bounding box center [352, 110] width 136 height 14
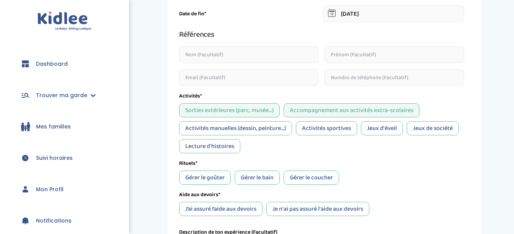
click at [268, 126] on div "Activités manuelles (dessin, peinture...)" at bounding box center [235, 128] width 113 height 14
click at [323, 132] on div "Activités sportives" at bounding box center [326, 128] width 61 height 14
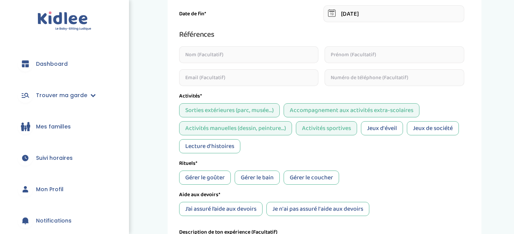
click at [376, 132] on div "Jeux d'éveil" at bounding box center [382, 128] width 42 height 14
click at [426, 126] on div "Jeux de société" at bounding box center [433, 128] width 52 height 14
click at [223, 148] on div "Lecture d'histoires" at bounding box center [209, 146] width 61 height 14
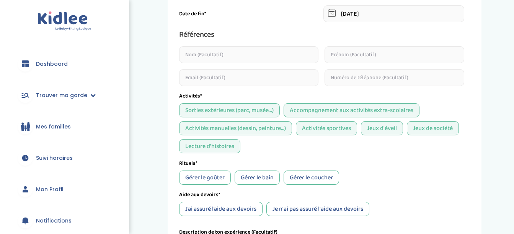
click at [212, 175] on div "Gérer le goûter" at bounding box center [205, 178] width 52 height 14
click at [255, 178] on div "Gérer le bain" at bounding box center [257, 178] width 45 height 14
click at [308, 173] on div "Gérer le coucher" at bounding box center [312, 178] width 56 height 14
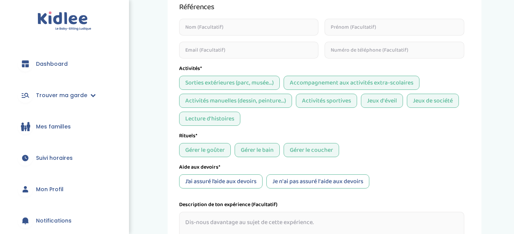
scroll to position [271, 0]
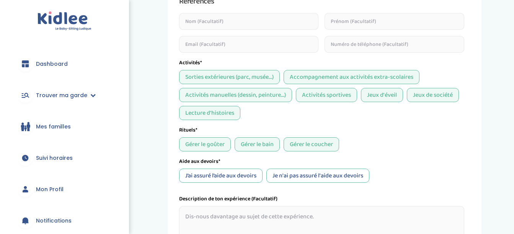
click at [256, 175] on div "J’ai assuré l’aide aux devoirs" at bounding box center [220, 176] width 83 height 14
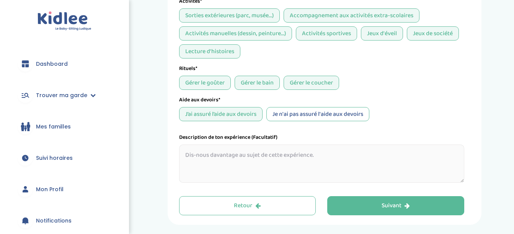
scroll to position [334, 0]
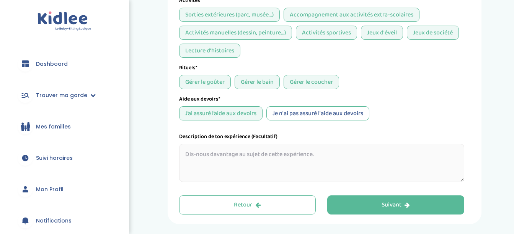
click at [240, 163] on textarea at bounding box center [321, 163] width 285 height 38
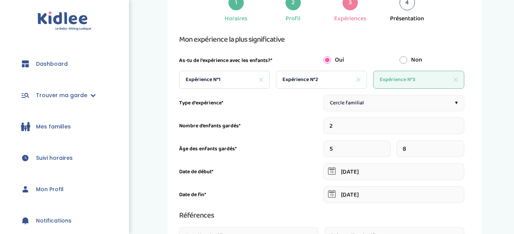
scroll to position [57, 0]
type textarea "Jusqu'à présent, je n'ai effectué des gardes d'enfants que ponctuellement. L'an…"
click at [325, 80] on div "Expérience N°2" at bounding box center [321, 80] width 91 height 18
type input "01-09-2024"
type input "24-06-2025"
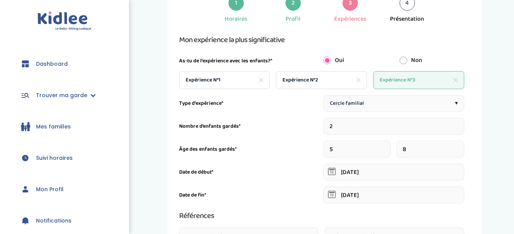
type input "7"
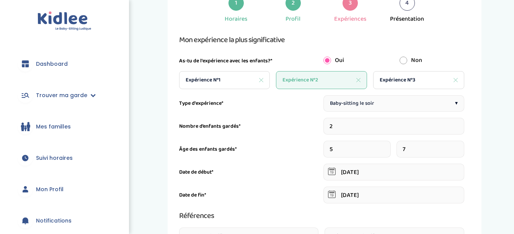
click at [347, 148] on input "5" at bounding box center [356, 149] width 67 height 17
type input "6"
click at [406, 151] on input "7" at bounding box center [430, 149] width 67 height 17
type input "8"
click at [228, 80] on div "Expérience N°1" at bounding box center [224, 80] width 91 height 18
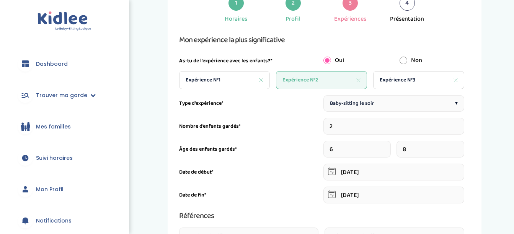
type input "4"
type input "24-09-2024"
type input "25-06-2025"
type input "3"
type input "4"
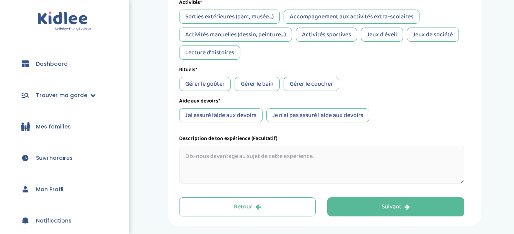
scroll to position [362, 0]
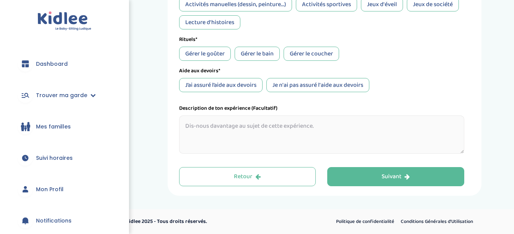
click at [248, 118] on textarea at bounding box center [321, 135] width 285 height 38
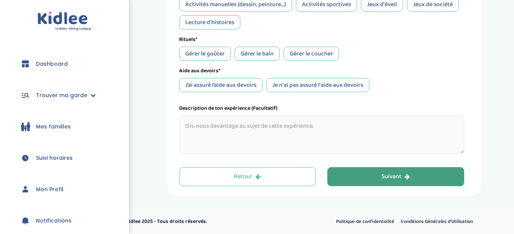
click at [350, 180] on button "Suivant" at bounding box center [395, 176] width 137 height 19
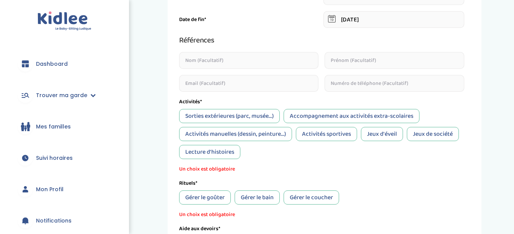
scroll to position [233, 0]
click at [226, 149] on div "Lecture d'histoires" at bounding box center [209, 152] width 61 height 14
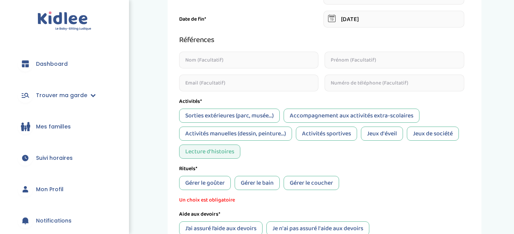
click at [212, 136] on div "Activités manuelles (dessin, peinture...)" at bounding box center [235, 134] width 113 height 14
click at [206, 116] on div "Sorties extérieures (parc, musée...)" at bounding box center [229, 116] width 101 height 14
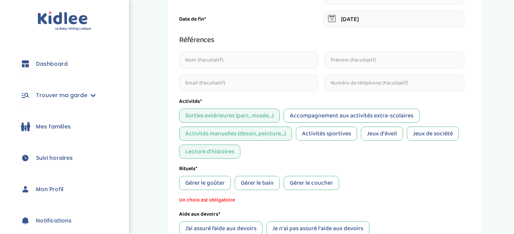
click at [319, 114] on div "Accompagnement aux activités extra-scolaires" at bounding box center [352, 116] width 136 height 14
click at [326, 129] on div "Activités sportives" at bounding box center [326, 134] width 61 height 14
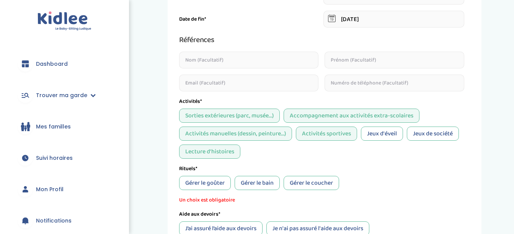
click at [392, 132] on div "Jeux d'éveil" at bounding box center [382, 134] width 42 height 14
click at [423, 134] on div "Jeux de société" at bounding box center [433, 134] width 52 height 14
click at [296, 184] on div "Gérer le coucher" at bounding box center [312, 183] width 56 height 14
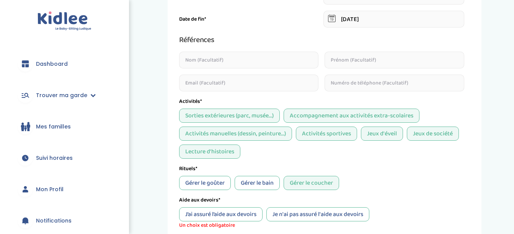
click at [266, 179] on div "Gérer le bain" at bounding box center [257, 183] width 45 height 14
click at [216, 183] on div "Gérer le goûter" at bounding box center [205, 183] width 52 height 14
click at [230, 207] on div "Aide aux devoirs* J’ai assuré l’aide aux devoirs Je n'ai pas assuré l'aide aux …" at bounding box center [321, 212] width 285 height 33
click at [234, 210] on div "J’ai assuré l’aide aux devoirs" at bounding box center [220, 214] width 83 height 14
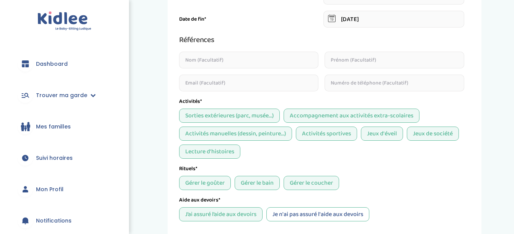
click at [283, 211] on div "Je n'ai pas assuré l'aide aux devoirs" at bounding box center [317, 214] width 103 height 14
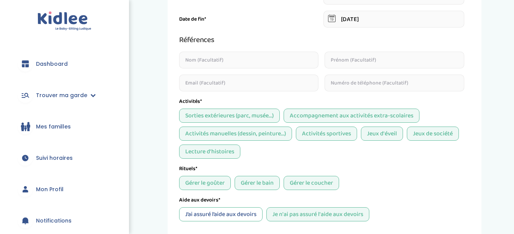
click at [283, 211] on div "Je n'ai pas assuré l'aide aux devoirs" at bounding box center [317, 214] width 103 height 14
click at [248, 209] on div "J’ai assuré l’aide aux devoirs" at bounding box center [220, 214] width 83 height 14
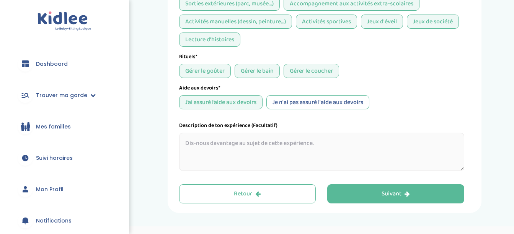
scroll to position [345, 0]
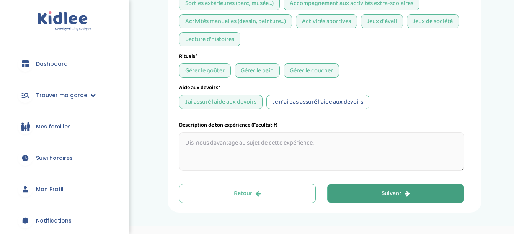
click at [364, 193] on button "Suivant" at bounding box center [395, 193] width 137 height 19
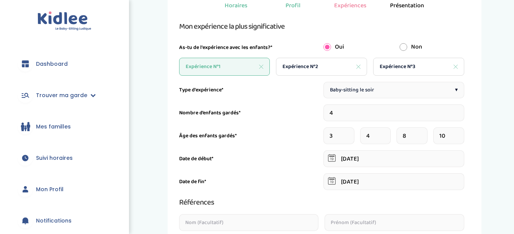
scroll to position [70, 0]
click at [336, 66] on div "Expérience N°2" at bounding box center [321, 66] width 91 height 18
type input "2"
type input "01-09-2024"
type input "24-06-2025"
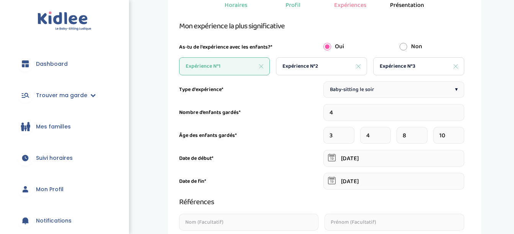
type input "6"
type input "8"
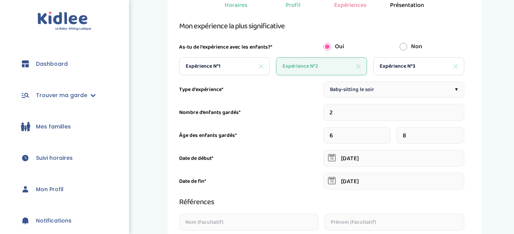
click at [398, 67] on span "Expérience N°3" at bounding box center [398, 66] width 36 height 8
type input "04-06-2023"
type input "25-06-2024"
type textarea "Jusqu'à présent, je n'ai effectué des gardes d'enfants que ponctuellement. L'an…"
type input "5"
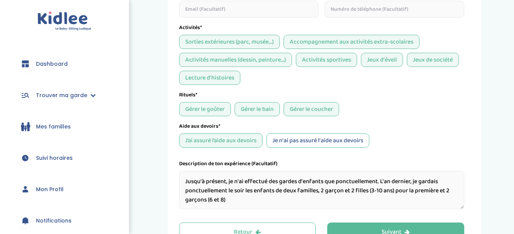
scroll to position [362, 0]
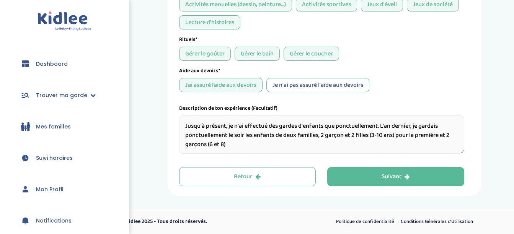
click at [238, 145] on textarea "Jusqu'à présent, je n'ai effectué des gardes d'enfants que ponctuellement. L'an…" at bounding box center [321, 135] width 285 height 38
click at [387, 145] on textarea "Jusqu'à présent, je n'ai effectué des gardes d'enfants que ponctuellement. L'an…" at bounding box center [321, 135] width 285 height 38
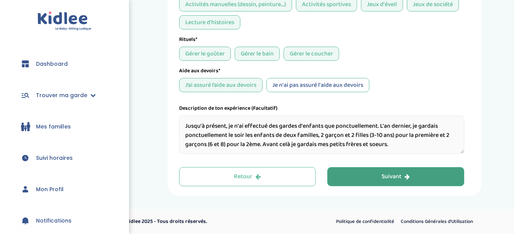
type textarea "Jusqu'à présent, je n'ai effectué des gardes d'enfants que ponctuellement. L'an…"
click at [400, 173] on div "Suivant" at bounding box center [396, 177] width 28 height 9
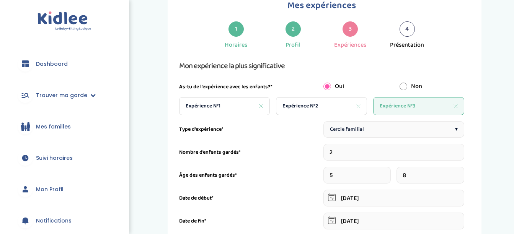
scroll to position [29, 0]
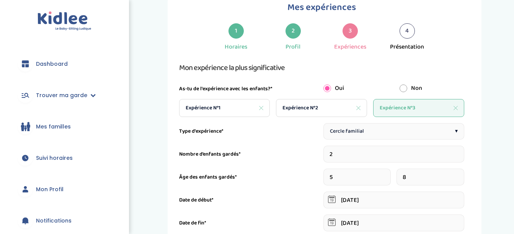
click at [316, 113] on div "Expérience N°2" at bounding box center [321, 108] width 91 height 18
type input "01-09-2024"
type input "24-06-2025"
type input "6"
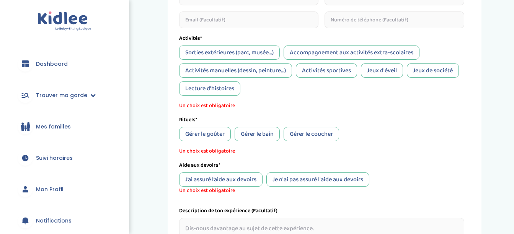
scroll to position [296, 0]
click at [227, 92] on div "Lecture d'histoires" at bounding box center [209, 88] width 61 height 14
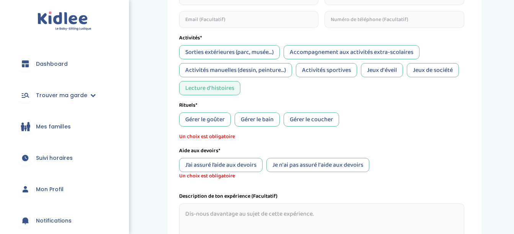
click at [212, 68] on div "Activités manuelles (dessin, peinture...)" at bounding box center [235, 70] width 113 height 14
click at [209, 56] on div "Sorties extérieures (parc, musée...)" at bounding box center [229, 52] width 101 height 14
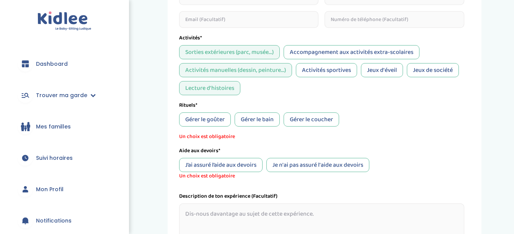
click at [302, 48] on div "Accompagnement aux activités extra-scolaires" at bounding box center [352, 52] width 136 height 14
click at [314, 62] on div "Sorties extérieures (parc, musée...) Accompagnement aux activités extra-scolair…" at bounding box center [321, 70] width 285 height 50
click at [323, 71] on div "Activités sportives" at bounding box center [326, 70] width 61 height 14
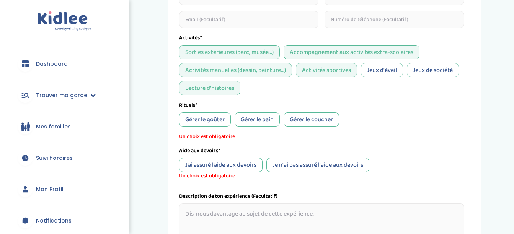
click at [383, 69] on div "Jeux d'éveil" at bounding box center [382, 70] width 42 height 14
click at [421, 65] on div "Jeux de société" at bounding box center [433, 70] width 52 height 14
click at [317, 117] on div "Gérer le coucher" at bounding box center [312, 120] width 56 height 14
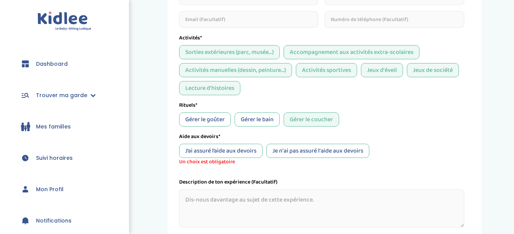
click at [273, 118] on div "Gérer le bain" at bounding box center [257, 120] width 45 height 14
click at [211, 119] on div "Gérer le goûter" at bounding box center [205, 120] width 52 height 14
click at [222, 154] on div "J’ai assuré l’aide aux devoirs" at bounding box center [220, 151] width 83 height 14
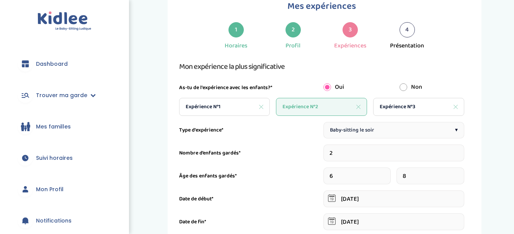
scroll to position [27, 0]
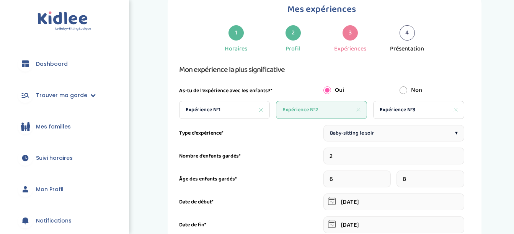
click at [233, 106] on div "Expérience N°1" at bounding box center [224, 110] width 91 height 18
type input "4"
type input "24-09-2024"
type input "25-06-2025"
type input "3"
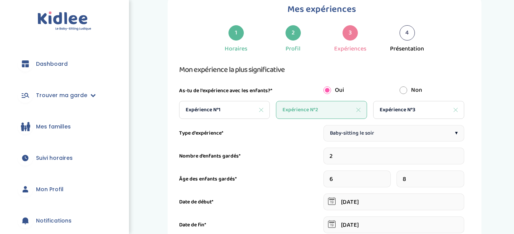
type input "4"
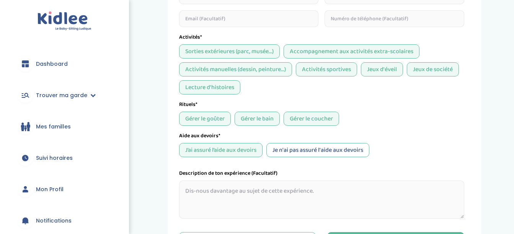
scroll to position [362, 0]
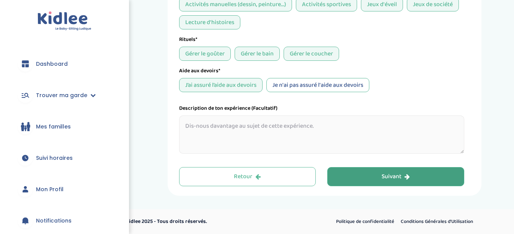
click at [366, 177] on button "Suivant" at bounding box center [395, 176] width 137 height 19
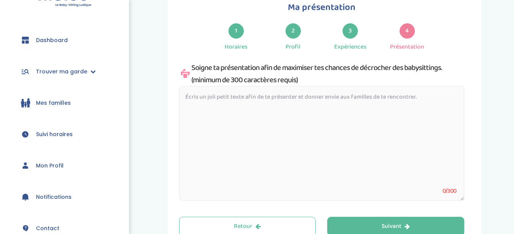
scroll to position [0, 0]
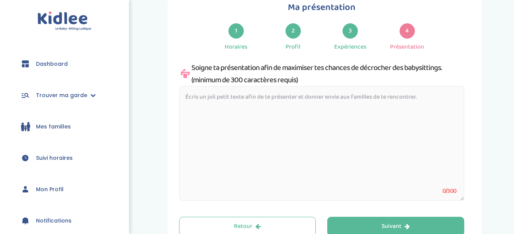
click at [303, 101] on textarea at bounding box center [321, 143] width 285 height 115
click at [464, 73] on div "Soigne ta présentation afin de maximiser tes chances de décrocher des babysitti…" at bounding box center [321, 74] width 285 height 25
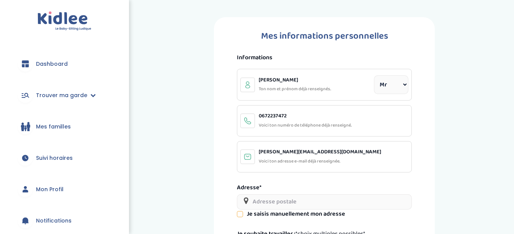
select select "0"
select select "6"
